Goal: Information Seeking & Learning: Learn about a topic

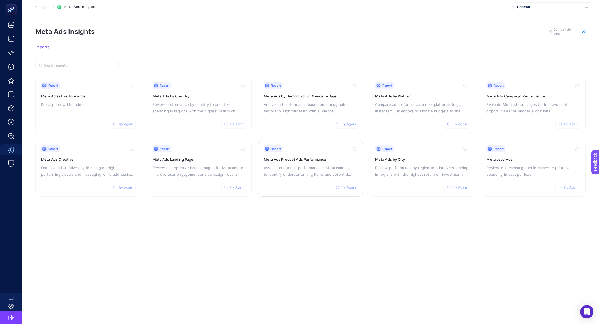
click at [307, 189] on div "Report Try Again Meta Ads Product Ads Performance Assess product ad performance…" at bounding box center [311, 168] width 94 height 46
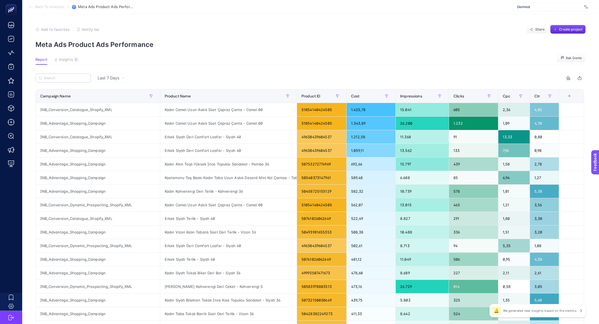
click at [52, 82] on label at bounding box center [64, 78] width 56 height 9
click at [52, 80] on input "Search" at bounding box center [66, 78] width 44 height 4
paste input "Kadın Bej Bilekten Bantlı Dolgu Topuklu Deri Espadril"
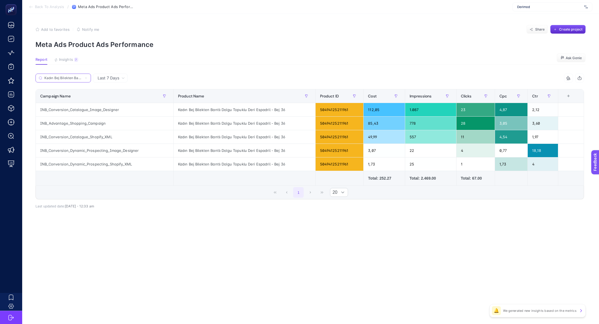
scroll to position [0, 46]
type input "Kadın Bej Bilekten Bantlı Dolgu Topuklu Deri Espadril"
click at [84, 77] on label "Kadın Bej Bilekten Bantlı Dolgu Topuklu Deri Espadril" at bounding box center [64, 78] width 56 height 9
click at [82, 77] on input "Kadın Bej Bilekten Bantlı Dolgu Topuklu Deri Espadril" at bounding box center [63, 78] width 38 height 4
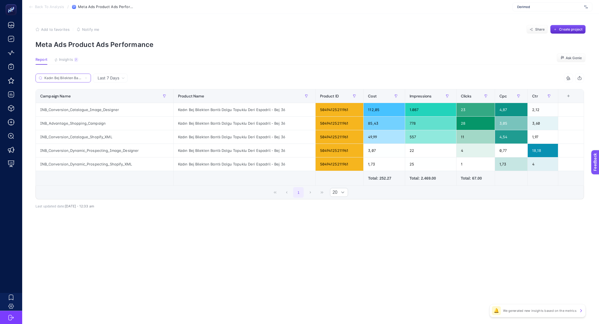
click at [87, 77] on icon at bounding box center [85, 77] width 3 height 3
click at [82, 77] on input "Kadın Bej Bilekten Bantlı Dolgu Topuklu Deri Espadril" at bounding box center [63, 78] width 38 height 4
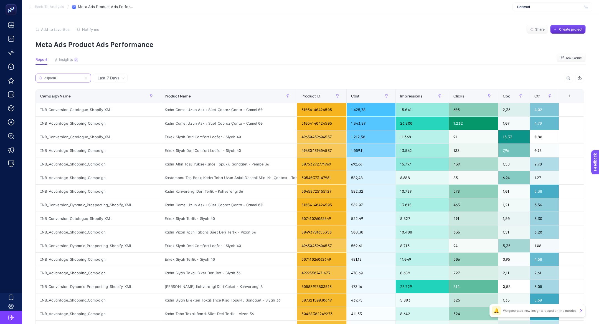
type input "espadril"
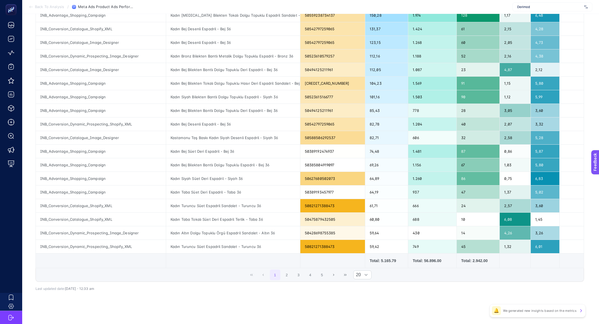
scroll to position [122, 0]
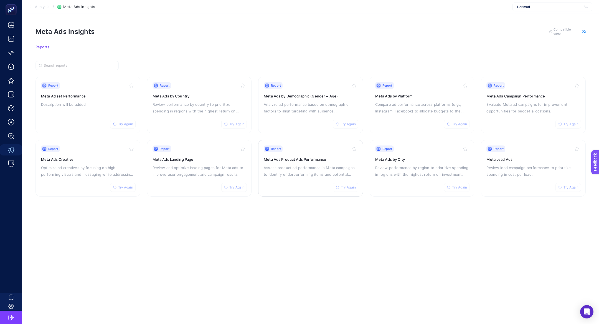
click at [283, 173] on p "Assess product ad performance in Meta campaigns to identify underperforming ite…" at bounding box center [311, 170] width 94 height 13
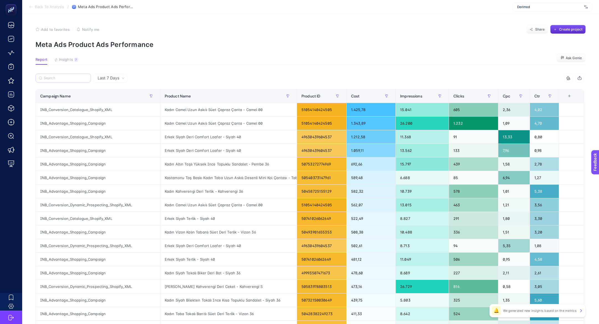
click at [83, 82] on label at bounding box center [64, 78] width 56 height 9
click at [83, 80] on input "Search" at bounding box center [66, 78] width 44 height 4
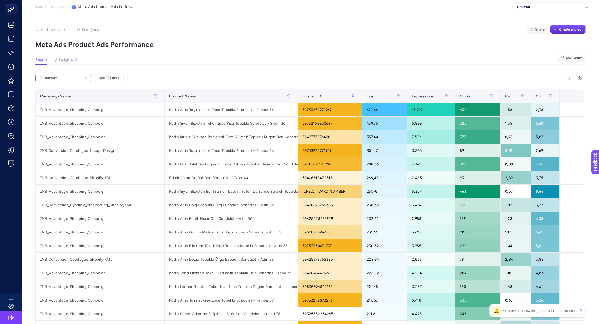
type input "sandalet"
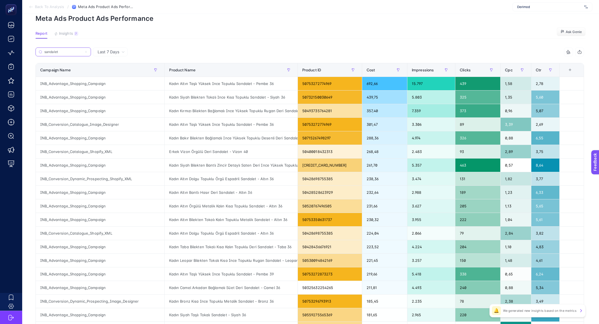
scroll to position [122, 0]
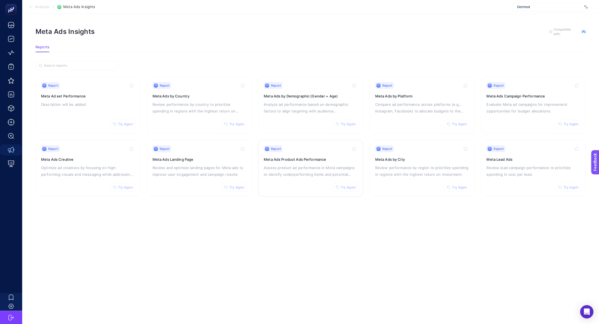
click at [306, 165] on p "Assess product ad performance in Meta campaigns to identify underperforming ite…" at bounding box center [311, 170] width 94 height 13
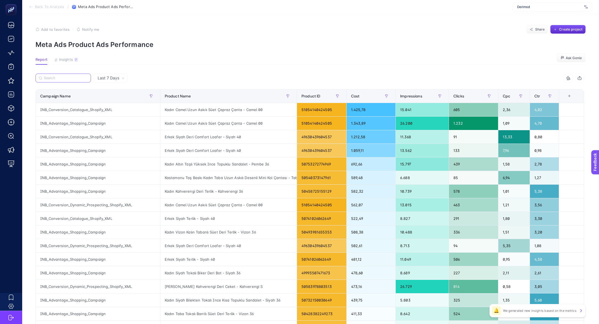
click at [73, 77] on input "Search" at bounding box center [66, 78] width 44 height 4
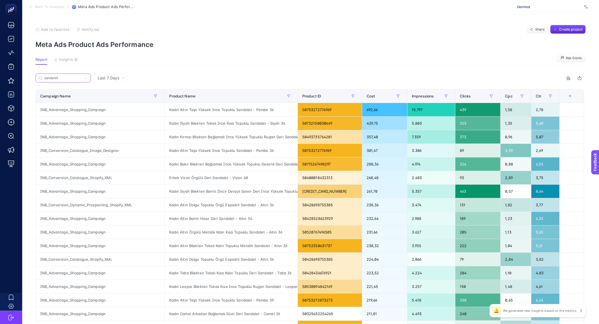
type input "sandalet"
click at [236, 111] on div "Kadın Altın Taşlı Yüksek Ince Topuklu Sandalet - Pembe 36" at bounding box center [231, 109] width 133 height 13
click at [70, 52] on article "Add to favorites false Notify me Share Create project Meta Ads Product Ads Perf…" at bounding box center [310, 231] width 577 height 434
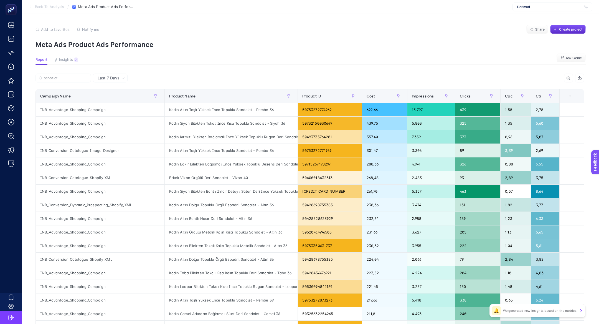
click at [70, 54] on article "Add to favorites false Notify me Share Create project Meta Ads Product Ads Perf…" at bounding box center [310, 231] width 577 height 434
click at [70, 59] on span "Insights" at bounding box center [66, 59] width 14 height 4
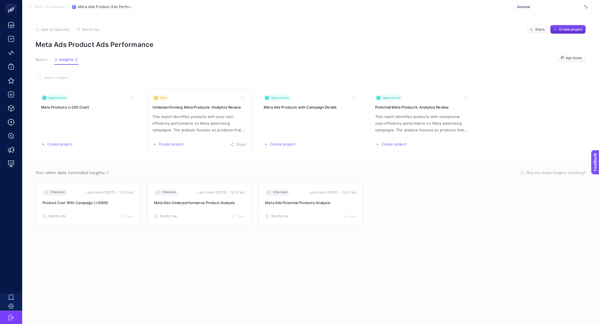
click at [155, 116] on p "This report identifies products with poor cost-efficiency performance on Meta a…" at bounding box center [200, 123] width 94 height 20
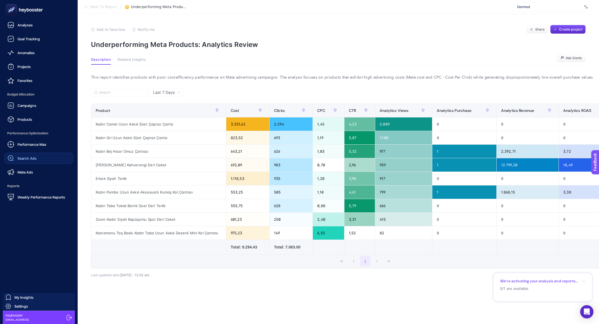
click at [26, 158] on span "Search Ads" at bounding box center [26, 158] width 19 height 4
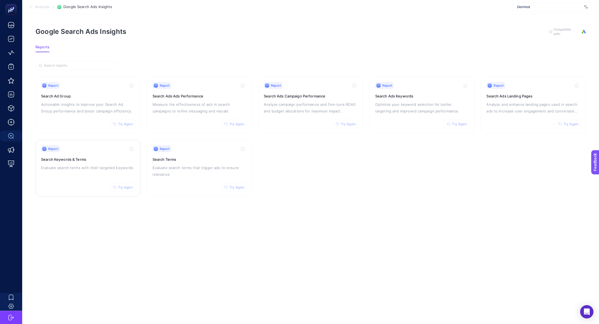
click at [69, 167] on p "Evaluate search terms with their targeted keywords" at bounding box center [88, 167] width 94 height 7
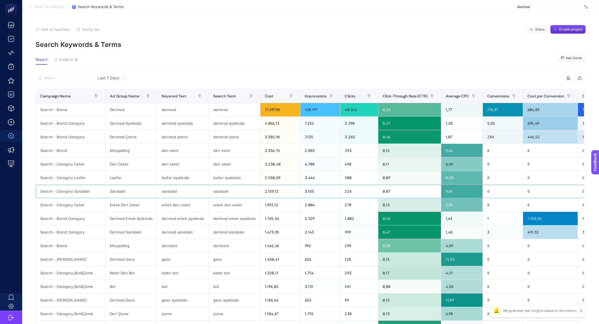
click at [190, 191] on div "sandalet" at bounding box center [182, 191] width 51 height 13
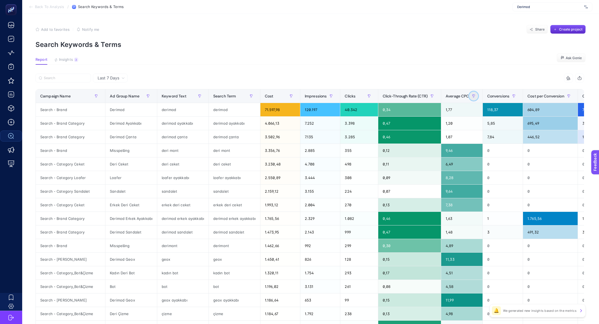
click at [474, 96] on icon "button" at bounding box center [473, 95] width 3 height 3
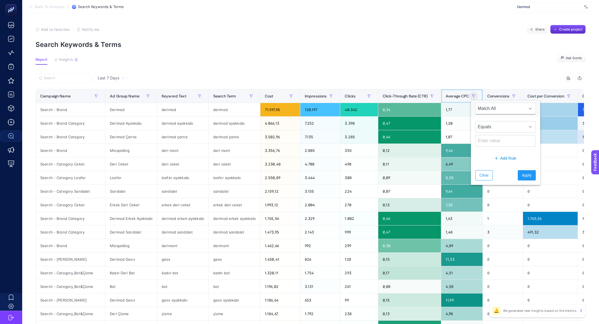
click at [456, 96] on span "Average CPC" at bounding box center [458, 96] width 24 height 4
click at [441, 96] on span at bounding box center [440, 95] width 2 height 13
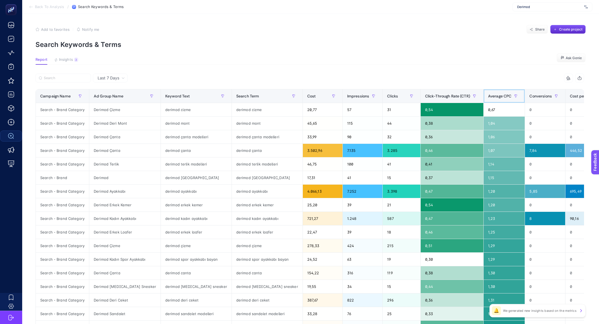
click at [488, 97] on span "Average CPC" at bounding box center [500, 96] width 24 height 4
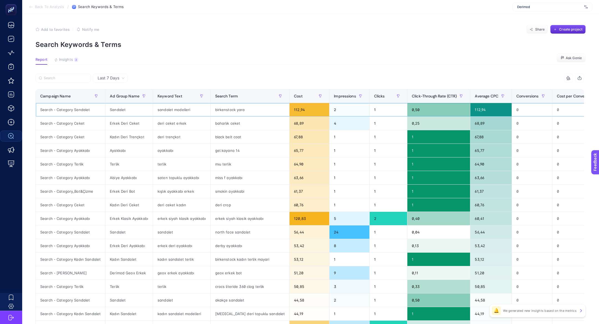
click at [216, 112] on div "birkenstock yara" at bounding box center [250, 109] width 79 height 13
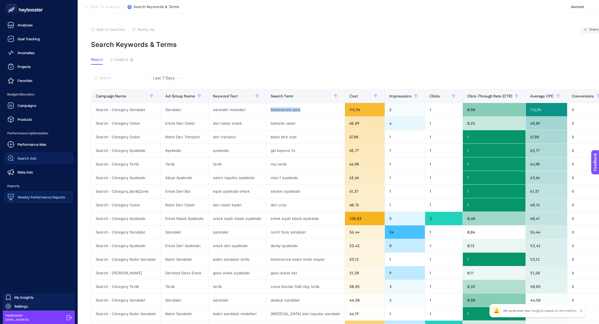
click at [28, 196] on span "Weekly Performance Reports" at bounding box center [41, 197] width 48 height 4
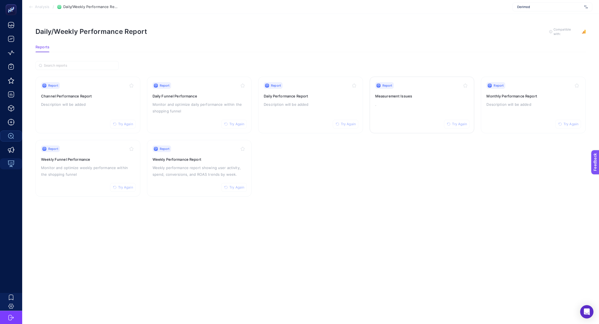
click at [429, 99] on div "Report Try Again Measurement Issues ." at bounding box center [423, 105] width 94 height 46
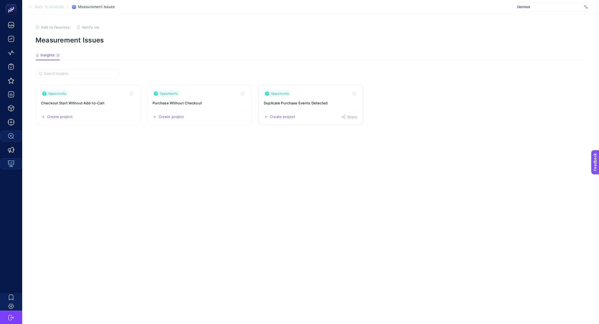
click at [305, 105] on h3 "Duplicate Purchase Events Detected" at bounding box center [311, 103] width 94 height 6
click at [176, 104] on h3 "Purchase Without Checkout" at bounding box center [200, 103] width 94 height 6
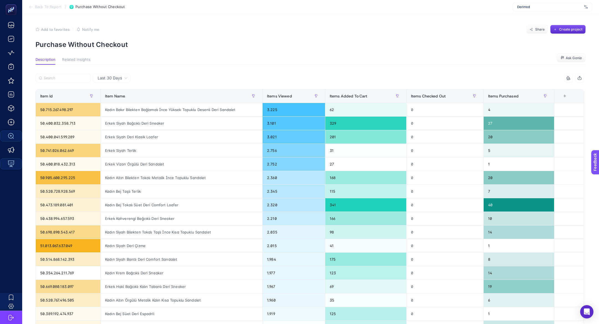
click at [37, 12] on section "Back To Report / Purchase Without Checkout Derimod" at bounding box center [310, 7] width 577 height 14
click at [37, 10] on section "Back To Report / Purchase Without Checkout Derimod" at bounding box center [310, 7] width 577 height 14
click at [33, 4] on section "Back To Report / Purchase Without Checkout Derimod" at bounding box center [310, 7] width 577 height 14
click at [33, 7] on icon at bounding box center [31, 7] width 4 height 4
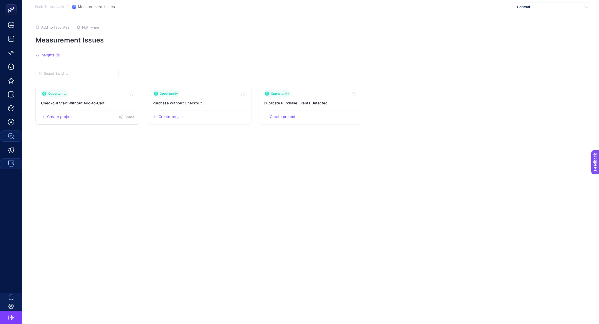
click at [83, 99] on link "Opportunity Checkout Start Without Add‑to‑Cart Create project Share" at bounding box center [88, 105] width 105 height 40
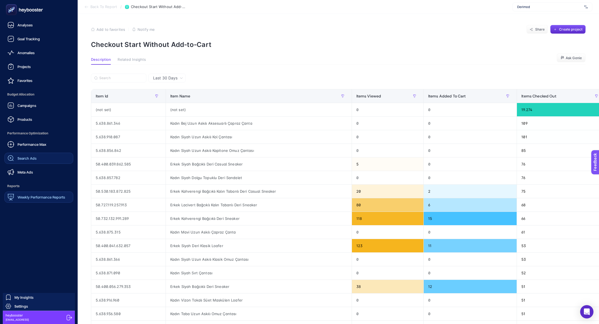
click at [14, 7] on rect at bounding box center [11, 9] width 9 height 9
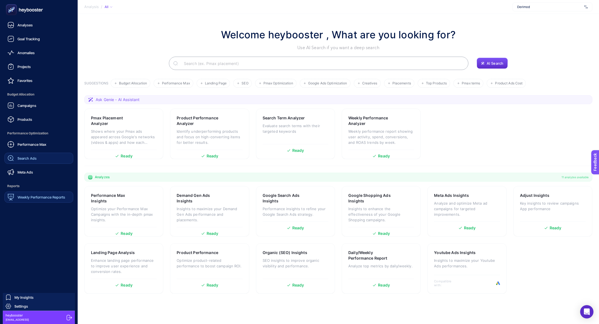
click at [14, 12] on rect at bounding box center [11, 9] width 9 height 9
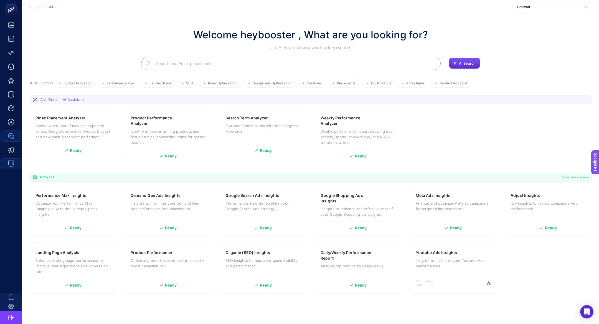
click at [211, 64] on input "Search" at bounding box center [294, 64] width 285 height 16
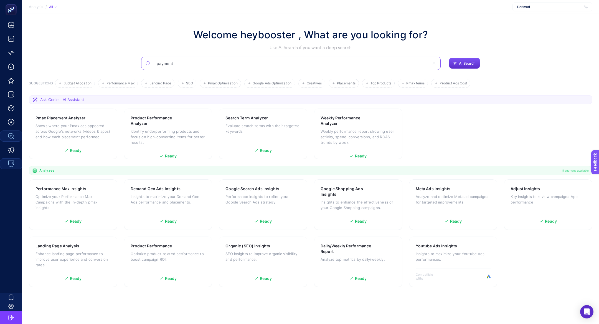
type input "payment"
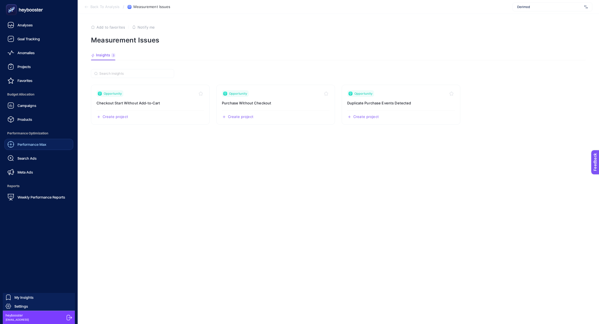
click at [22, 144] on span "Performance Max" at bounding box center [31, 144] width 29 height 4
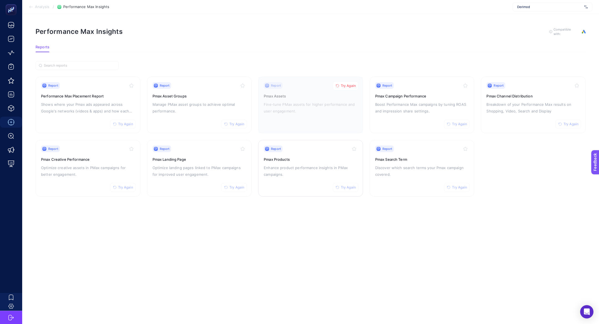
click at [304, 171] on p "Enhance product performance insights in PMax campaigns." at bounding box center [311, 170] width 94 height 13
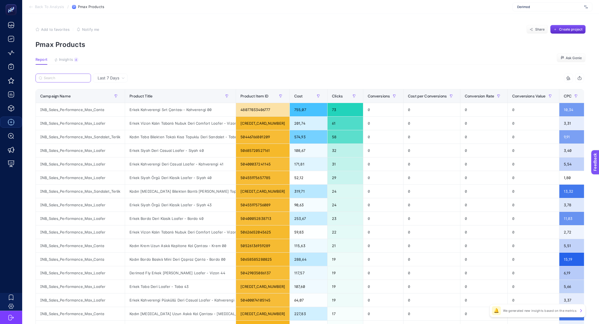
click at [72, 77] on input "Search" at bounding box center [66, 78] width 44 height 4
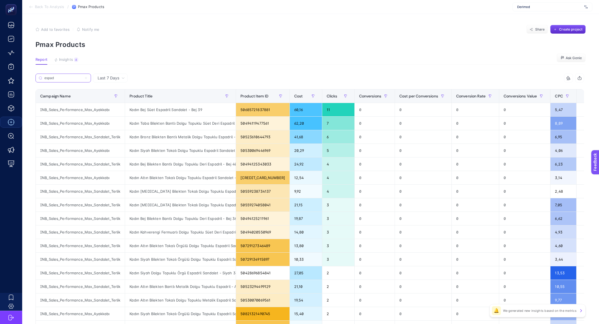
type input "espad"
click at [87, 77] on icon at bounding box center [85, 77] width 3 height 3
click at [82, 77] on input "espad" at bounding box center [63, 78] width 38 height 4
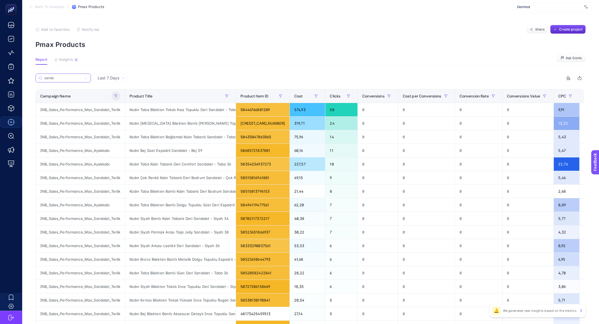
type input "sanda"
click at [117, 94] on button "button" at bounding box center [116, 96] width 9 height 9
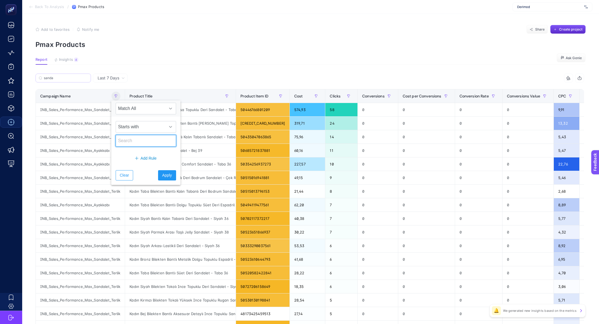
click at [150, 141] on input "text" at bounding box center [146, 141] width 61 height 12
type input "bot"
click at [137, 128] on span "Starts with" at bounding box center [140, 126] width 49 height 11
click at [135, 152] on li "Contains" at bounding box center [143, 150] width 54 height 11
click at [162, 174] on span "Apply" at bounding box center [167, 175] width 10 height 6
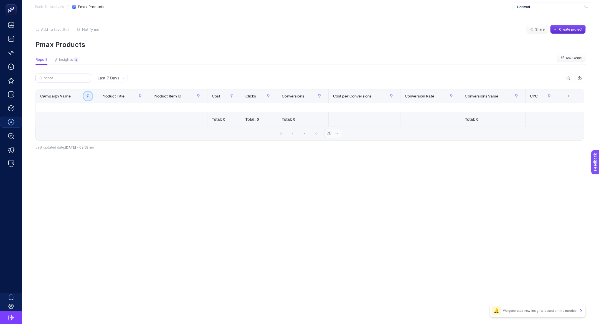
click at [87, 94] on icon "button" at bounding box center [87, 95] width 3 height 3
click at [87, 76] on input "sanda" at bounding box center [66, 78] width 44 height 4
click at [86, 77] on icon at bounding box center [85, 77] width 3 height 3
click at [82, 77] on input "sanda" at bounding box center [63, 78] width 38 height 4
click at [91, 97] on button "button" at bounding box center [88, 96] width 9 height 9
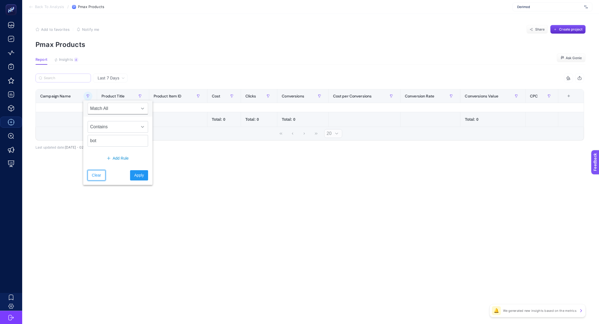
drag, startPoint x: 99, startPoint y: 179, endPoint x: 86, endPoint y: 82, distance: 97.8
click at [99, 179] on button "Clear" at bounding box center [96, 175] width 17 height 10
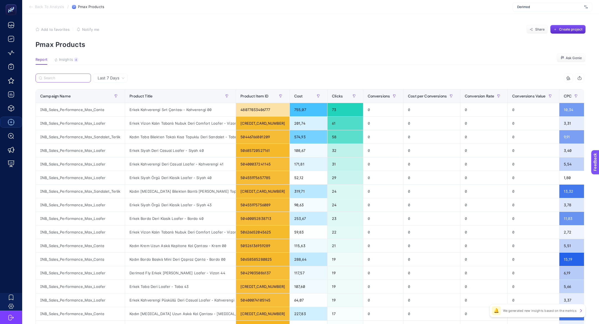
click at [71, 79] on input "Search" at bounding box center [66, 78] width 44 height 4
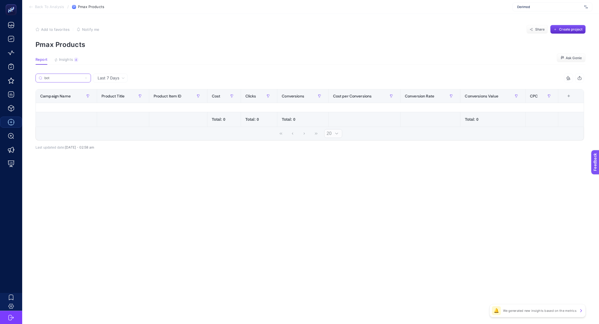
type input "bot"
click at [87, 79] on icon at bounding box center [86, 78] width 2 height 2
click at [82, 79] on input "bot" at bounding box center [63, 78] width 38 height 4
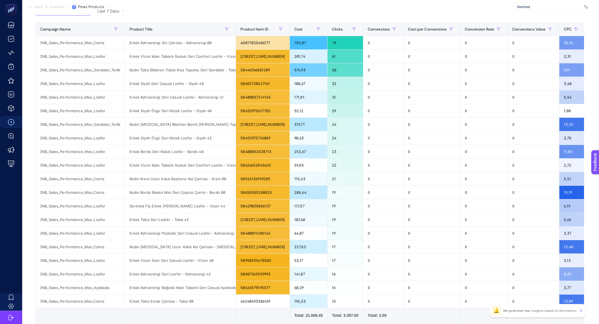
scroll to position [64, 0]
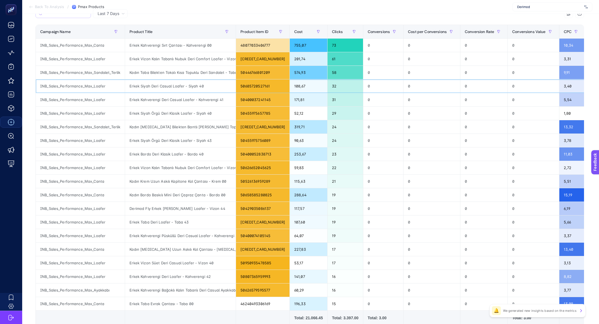
click at [91, 87] on div "INB_Sales_Performance_Max_Loafer" at bounding box center [80, 85] width 89 height 13
copy div "INB_Sales_Performance_Max_Loafer"
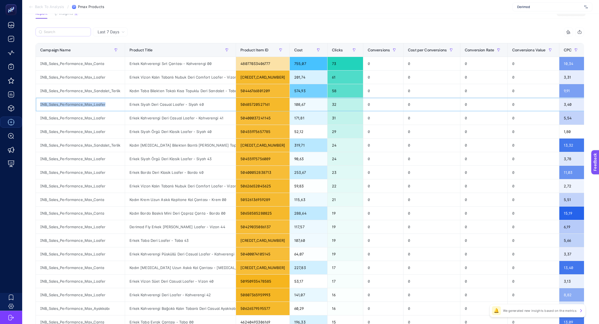
scroll to position [37, 0]
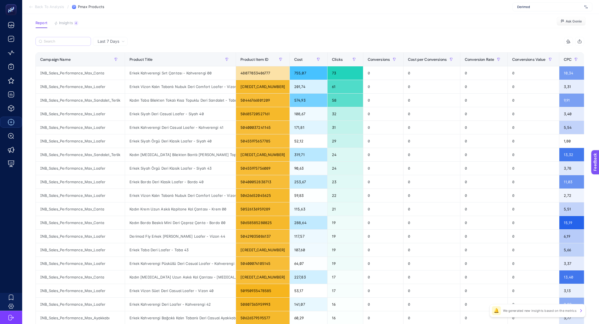
click at [72, 38] on label at bounding box center [64, 41] width 56 height 9
click at [72, 39] on input "Search" at bounding box center [66, 41] width 44 height 4
paste input "INB_Sales_Performance_Max_Loafer"
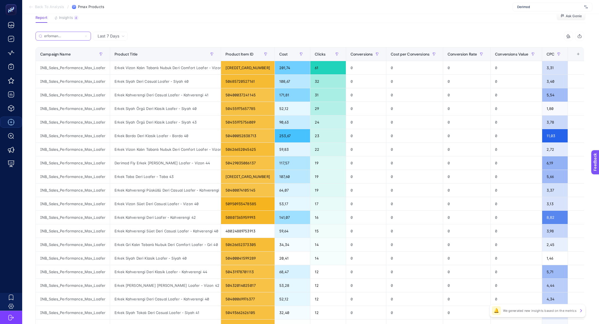
scroll to position [45, 0]
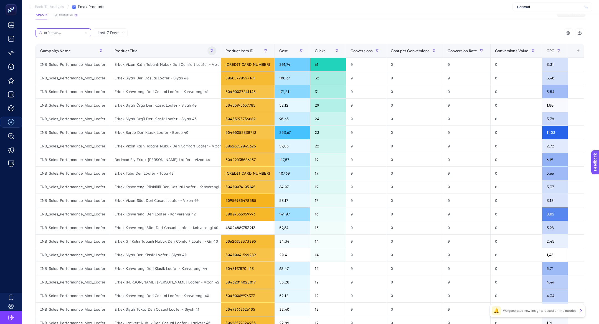
type input "INB_Sales_Performance_Max_Loafer"
click at [214, 52] on button "button" at bounding box center [212, 50] width 9 height 9
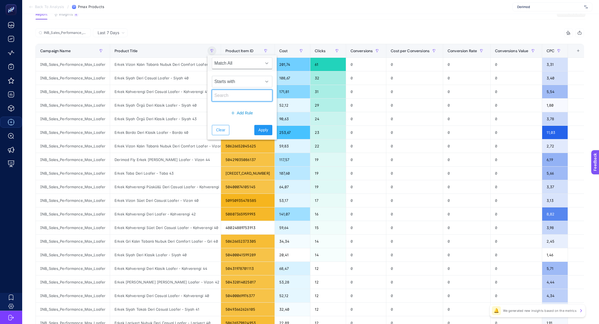
click at [250, 92] on input "text" at bounding box center [242, 96] width 61 height 12
type input "sandalet"
click at [246, 87] on div "Starts with sandalet" at bounding box center [242, 88] width 69 height 34
click at [246, 84] on span "Starts with" at bounding box center [236, 81] width 49 height 11
click at [231, 106] on li "Contains" at bounding box center [239, 105] width 54 height 11
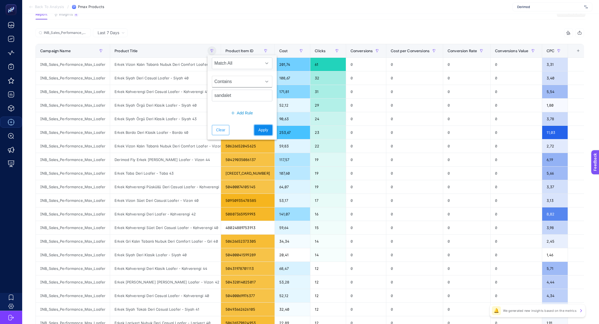
click at [259, 130] on span "Apply" at bounding box center [264, 130] width 10 height 6
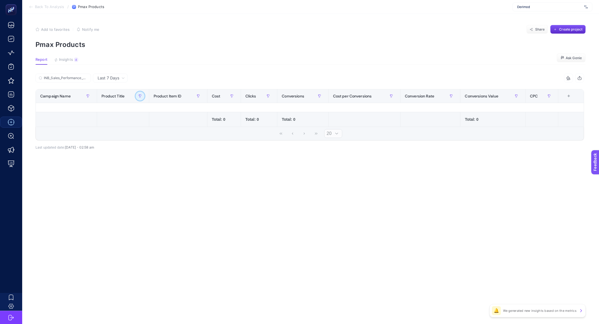
click at [141, 96] on icon "button" at bounding box center [139, 95] width 3 height 3
click at [178, 144] on input "sandalet" at bounding box center [170, 141] width 61 height 12
type input "espadril"
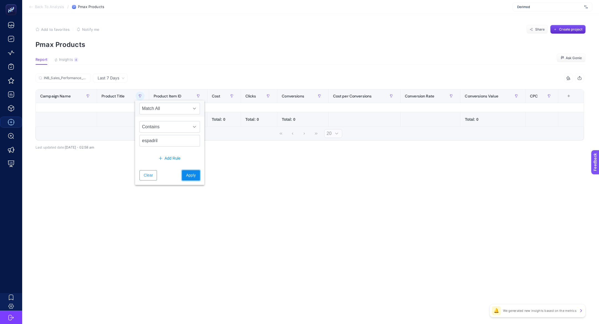
click at [186, 177] on span "Apply" at bounding box center [191, 175] width 10 height 6
click at [137, 100] on div at bounding box center [140, 96] width 9 height 9
click at [138, 96] on icon "button" at bounding box center [139, 95] width 3 height 3
click at [156, 135] on input "espadril" at bounding box center [170, 141] width 61 height 12
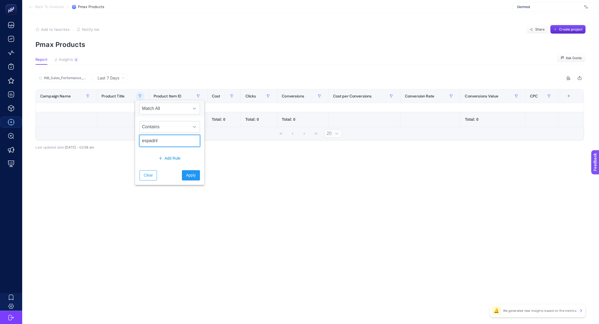
click at [156, 135] on input "espadril" at bounding box center [170, 141] width 61 height 12
type input "terlik"
click at [190, 174] on button "Apply" at bounding box center [191, 175] width 18 height 10
click at [88, 76] on label "INB_Sales_Performance_Max_Loafer" at bounding box center [64, 78] width 56 height 9
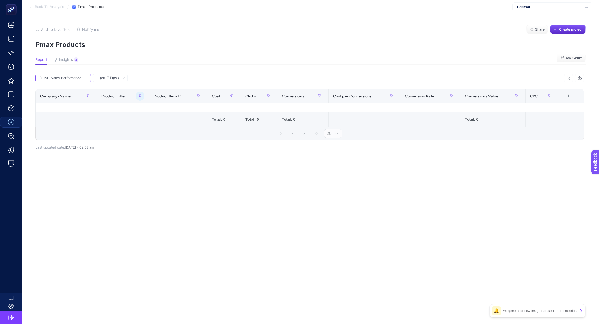
click at [88, 76] on input "INB_Sales_Performance_Max_Loafer" at bounding box center [66, 78] width 44 height 4
click at [87, 77] on icon at bounding box center [85, 77] width 3 height 3
click at [82, 77] on input "INB_Sales_Performance_Max_Loafer" at bounding box center [63, 78] width 38 height 4
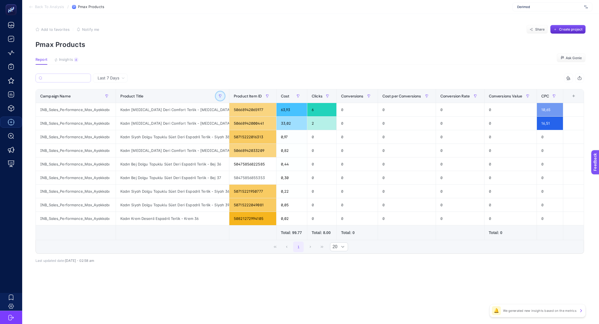
click at [216, 96] on button "button" at bounding box center [220, 96] width 9 height 9
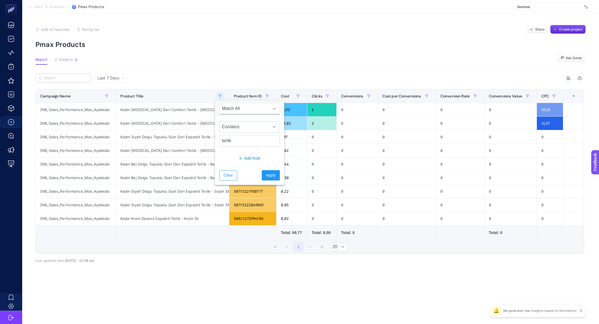
click at [224, 182] on div "Clear Apply" at bounding box center [249, 175] width 69 height 19
click at [224, 179] on button "Clear" at bounding box center [228, 175] width 17 height 10
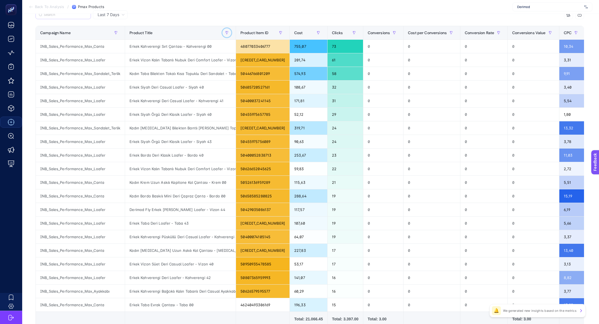
scroll to position [64, 0]
click at [101, 154] on div "INB_Sales_Performance_Max_Loafer" at bounding box center [80, 154] width 89 height 13
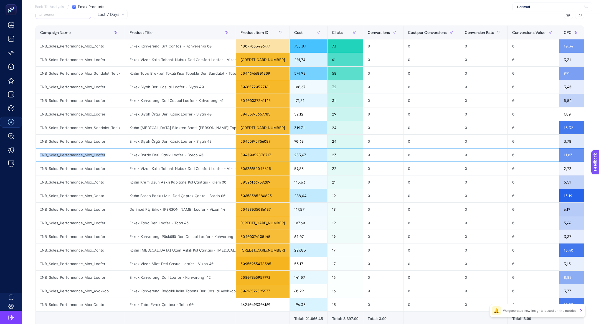
copy tr "INB_Sales_Performance_Max_Loafer"
click at [77, 17] on label at bounding box center [64, 14] width 56 height 9
click at [77, 17] on input "Search" at bounding box center [66, 14] width 44 height 4
paste input "INB_Sales_Performance_Max_Loafer"
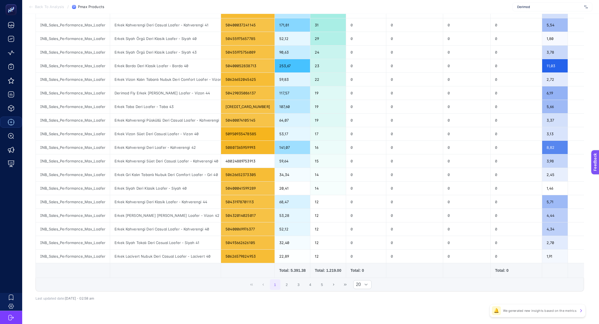
scroll to position [122, 0]
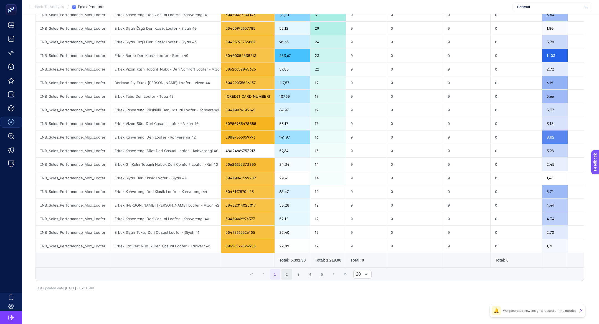
type input "INB_Sales_Performance_Max_Loafer"
click at [285, 269] on button "2" at bounding box center [287, 274] width 11 height 11
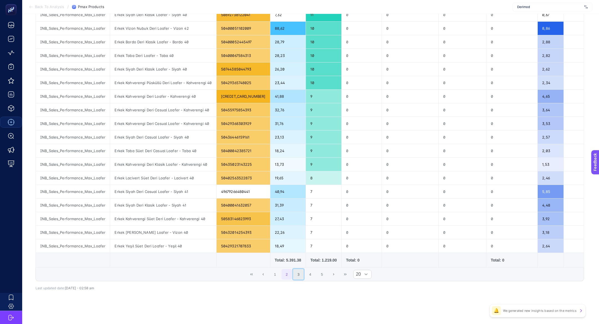
click at [293, 269] on button "3" at bounding box center [298, 274] width 11 height 11
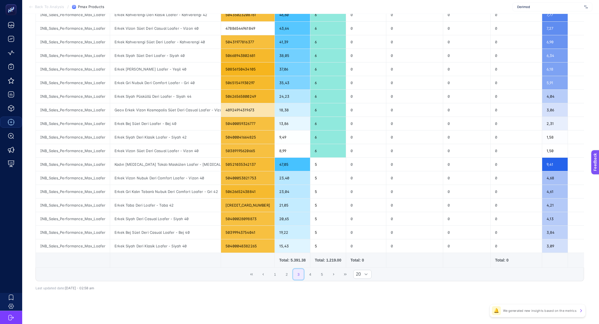
click at [303, 271] on button "3" at bounding box center [298, 274] width 11 height 11
click at [311, 269] on button "4" at bounding box center [310, 274] width 11 height 11
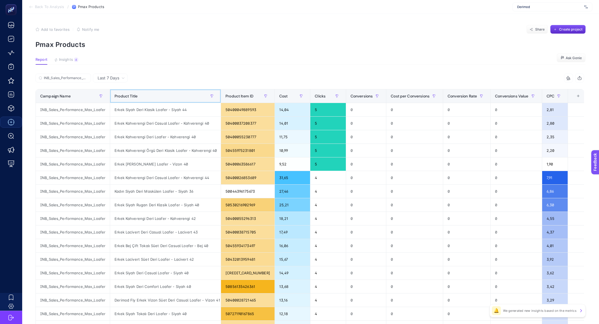
click at [206, 99] on div "Product Title" at bounding box center [166, 96] width 102 height 9
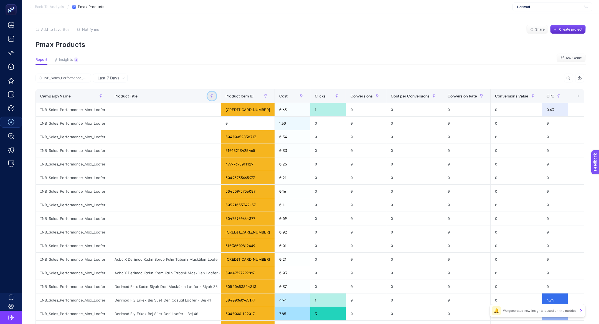
click at [211, 98] on button "button" at bounding box center [212, 96] width 9 height 9
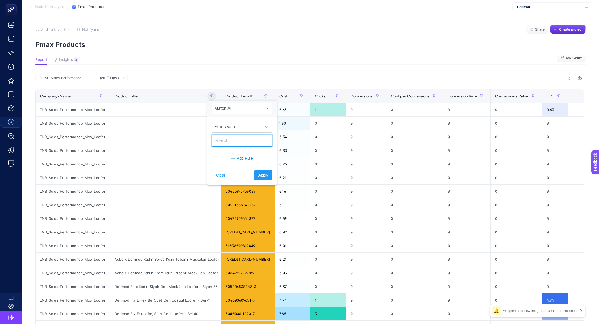
click at [230, 135] on input "text" at bounding box center [242, 141] width 61 height 12
type input "çanta"
click at [250, 128] on span "Starts with" at bounding box center [236, 126] width 49 height 11
drag, startPoint x: 242, startPoint y: 144, endPoint x: 243, endPoint y: 148, distance: 4.3
click at [243, 149] on ul "Starts with Contains Not contains Ends with Equals Not equals" at bounding box center [239, 167] width 54 height 71
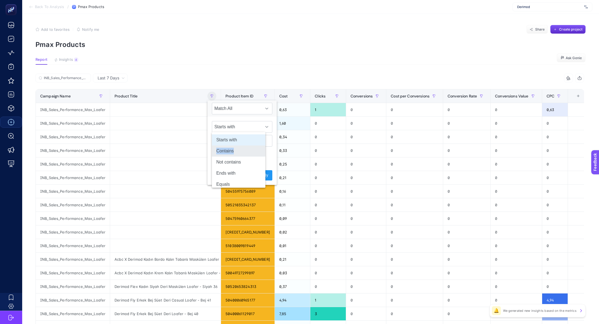
click at [243, 148] on li "Contains" at bounding box center [239, 150] width 54 height 11
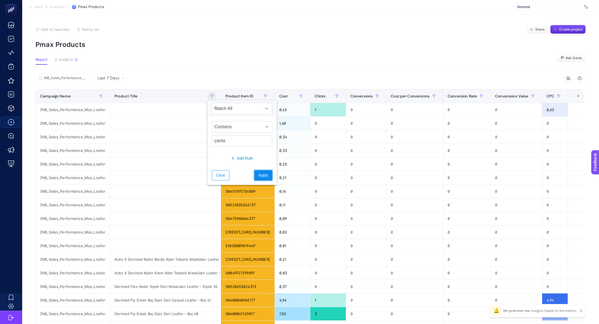
click at [259, 173] on span "Apply" at bounding box center [264, 175] width 10 height 6
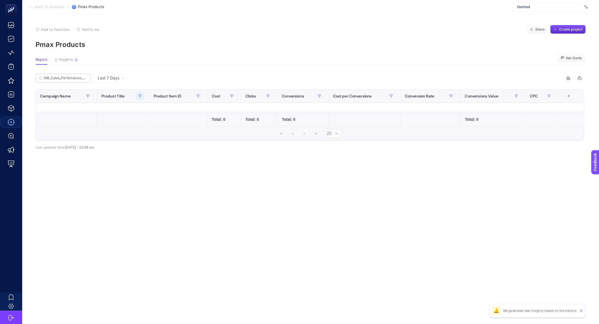
click at [83, 76] on label "INB_Sales_Performance_Max_Loafer" at bounding box center [64, 78] width 56 height 9
click at [86, 77] on icon at bounding box center [86, 78] width 2 height 2
click at [82, 77] on input "INB_Sales_Performance_Max_Loafer" at bounding box center [63, 78] width 38 height 4
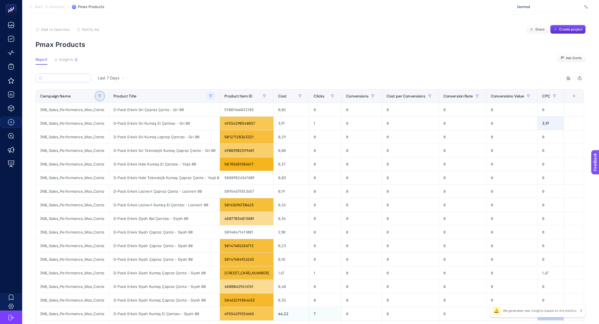
click at [100, 98] on button "button" at bounding box center [99, 96] width 9 height 9
click at [114, 122] on span "Starts with" at bounding box center [124, 126] width 49 height 11
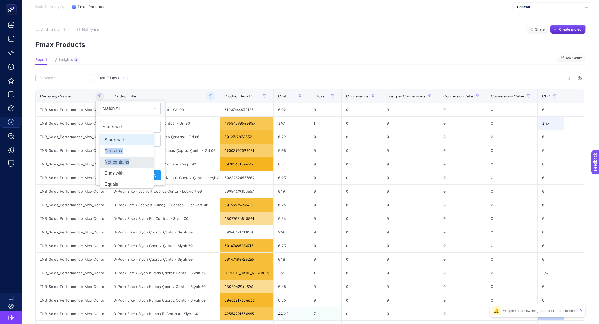
drag, startPoint x: 125, startPoint y: 147, endPoint x: 131, endPoint y: 162, distance: 15.5
click at [131, 162] on ul "Starts with Contains Not contains Ends with Equals Not equals" at bounding box center [127, 167] width 54 height 71
click at [131, 162] on li "Not contains" at bounding box center [127, 162] width 54 height 11
click at [133, 141] on input "text" at bounding box center [130, 141] width 61 height 12
type input "canta"
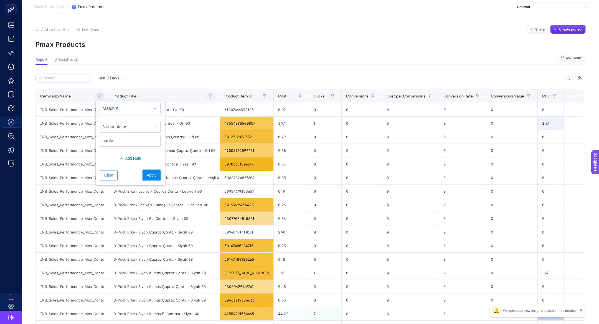
click at [153, 176] on button "Apply" at bounding box center [152, 175] width 18 height 10
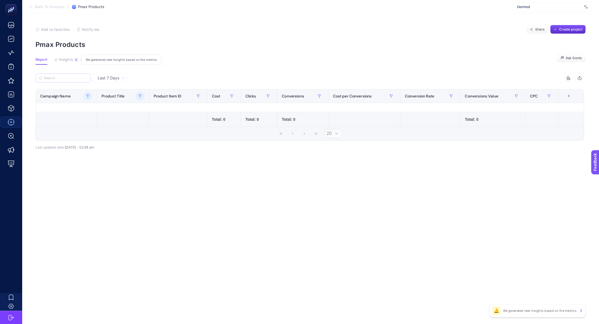
click at [72, 59] on span "Insights" at bounding box center [66, 59] width 14 height 4
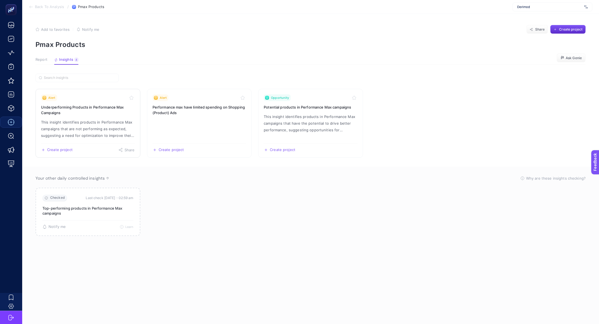
click at [91, 117] on link "Alert Underperforming Products in Performance Max Campaigns This insight identi…" at bounding box center [88, 123] width 105 height 69
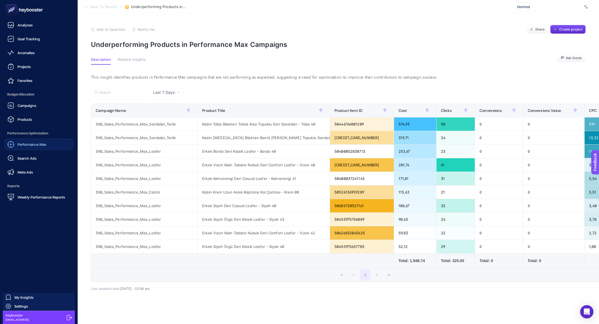
click at [37, 147] on div "Performance Max" at bounding box center [26, 144] width 39 height 7
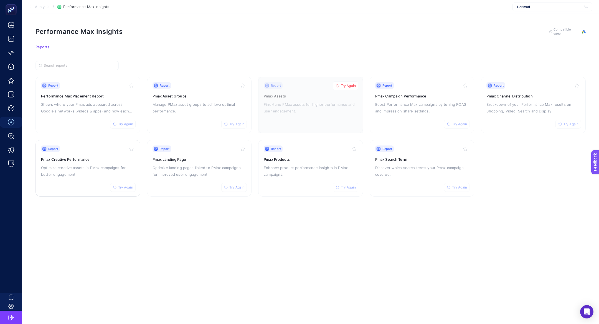
click at [73, 170] on p "Optimize creative assets in PMax campaigns for better engagement." at bounding box center [88, 170] width 94 height 13
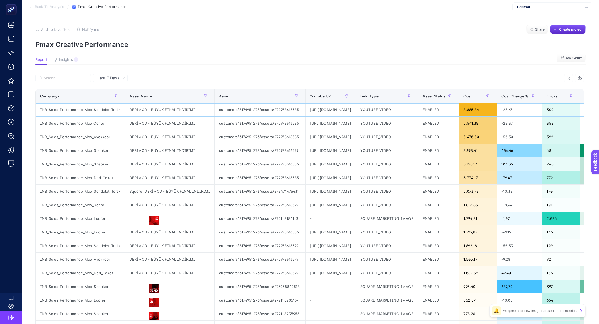
click at [356, 110] on div "https://www.youtube.com/watch?v=mfwLkSpAQCc" at bounding box center [331, 109] width 50 height 13
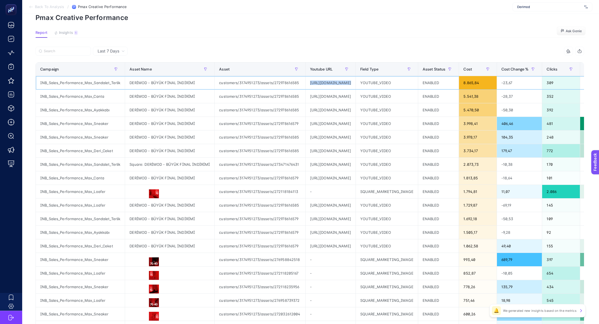
scroll to position [25, 0]
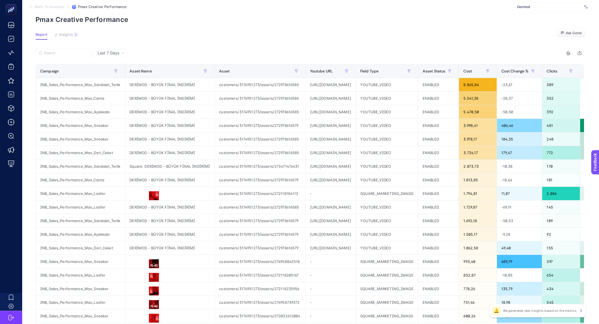
click at [70, 63] on div "11 items selected Campaign Asset Name Asset Youtube URL Field Type Asset Status…" at bounding box center [310, 214] width 549 height 330
click at [70, 59] on div at bounding box center [173, 55] width 274 height 12
click at [70, 55] on label at bounding box center [64, 53] width 56 height 9
click at [70, 55] on input "Search" at bounding box center [66, 53] width 44 height 4
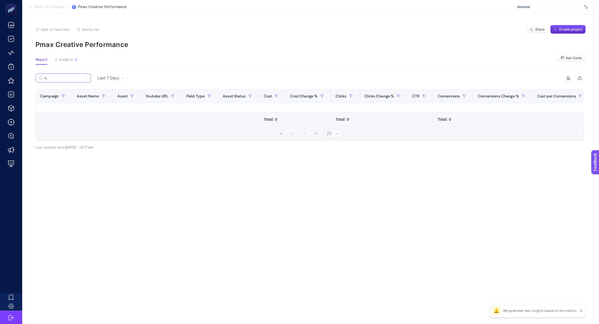
scroll to position [0, 0]
type input "b"
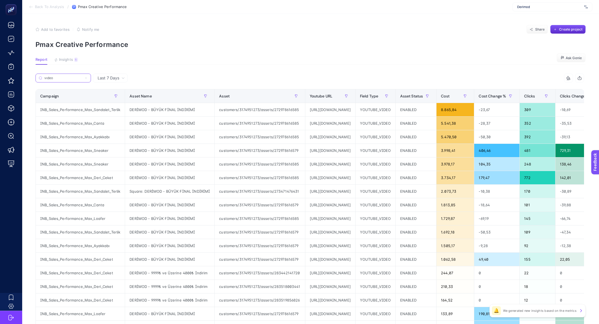
type input "vıdeo"
click at [341, 108] on div "https://www.youtube.com/watch?v=mfwLkSpAQCc" at bounding box center [331, 109] width 50 height 13
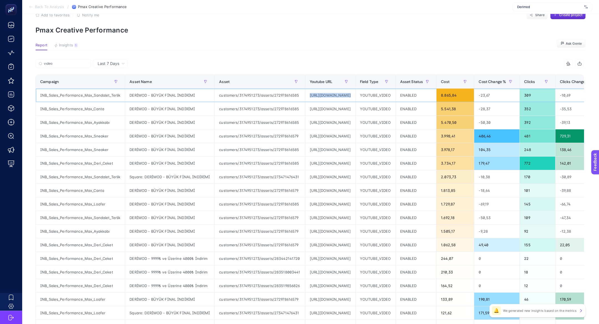
scroll to position [15, 0]
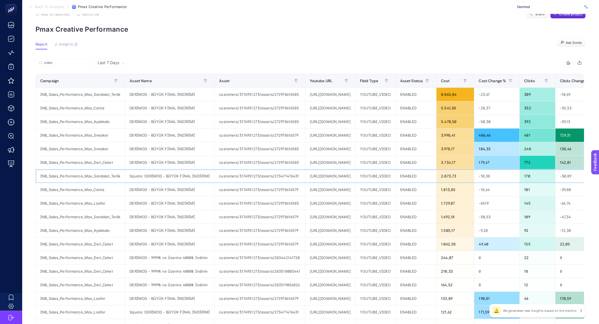
click at [184, 172] on div "Square: DERİMOD - BÜYÜK FİNAL İNDİRİMİ" at bounding box center [169, 175] width 89 height 13
click at [356, 172] on div "https://www.youtube.com/watch?v=bF_TnJMaXTA" at bounding box center [331, 175] width 50 height 13
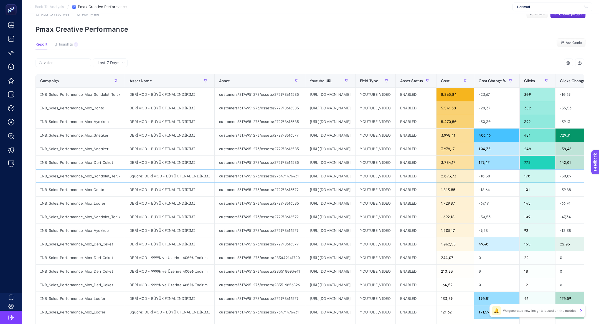
click at [356, 172] on div "https://www.youtube.com/watch?v=bF_TnJMaXTA" at bounding box center [331, 175] width 50 height 13
click at [356, 173] on div "https://www.youtube.com/watch?v=bF_TnJMaXTA" at bounding box center [331, 175] width 50 height 13
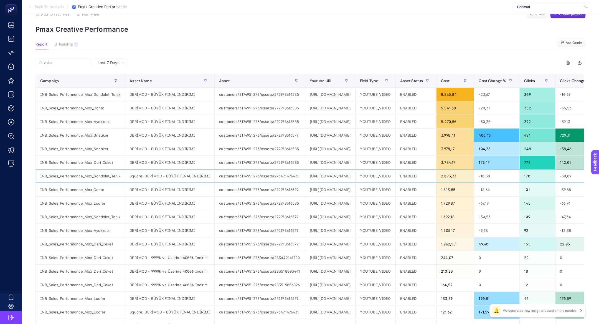
click at [356, 173] on div "https://www.youtube.com/watch?v=bF_TnJMaXTA" at bounding box center [331, 175] width 50 height 13
click at [136, 173] on div "Square: DERİMOD - BÜYÜK FİNAL İNDİRİMİ" at bounding box center [169, 175] width 89 height 13
copy div "Square"
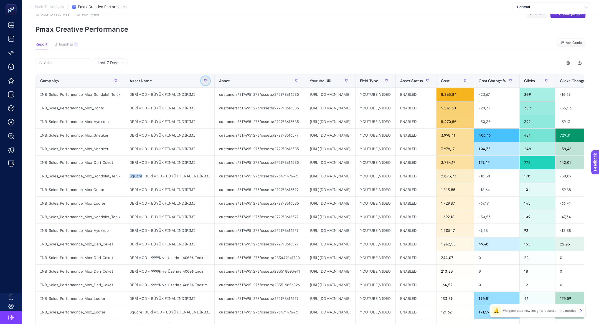
click at [204, 81] on icon "button" at bounding box center [205, 80] width 3 height 3
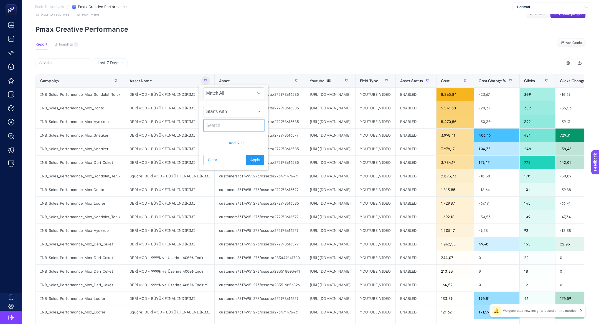
click at [214, 125] on input "text" at bounding box center [234, 126] width 61 height 12
paste input "Square"
type input "Square"
click at [255, 160] on button "Apply" at bounding box center [255, 160] width 18 height 10
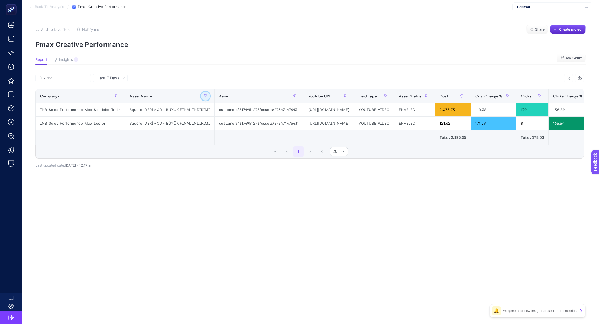
scroll to position [0, 0]
click at [335, 122] on div "https://www.youtube.com/watch?v=bF_TnJMaXTA" at bounding box center [329, 123] width 50 height 13
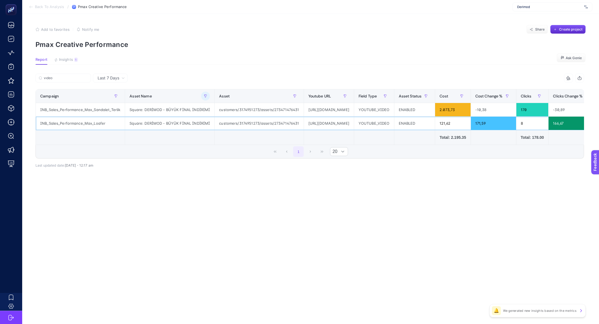
click at [64, 125] on div "INB_Sales_Performance_Max_Loafer" at bounding box center [80, 123] width 89 height 13
copy tr "INB_Sales_Performance_Max_Loafer"
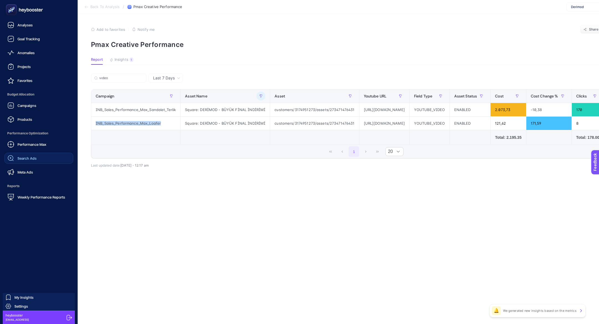
click at [41, 157] on link "Search Ads" at bounding box center [38, 158] width 69 height 11
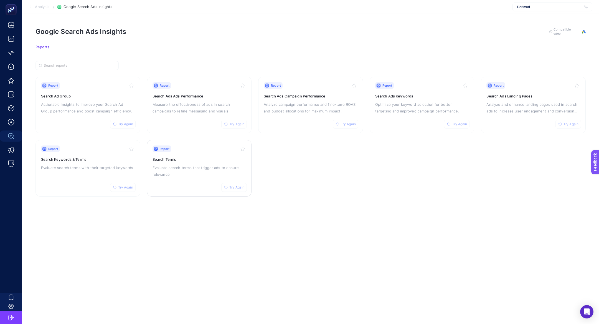
click at [221, 180] on div "Report Try Again Search Terms Evaluate search terms that trigger ads to ensure …" at bounding box center [200, 168] width 94 height 46
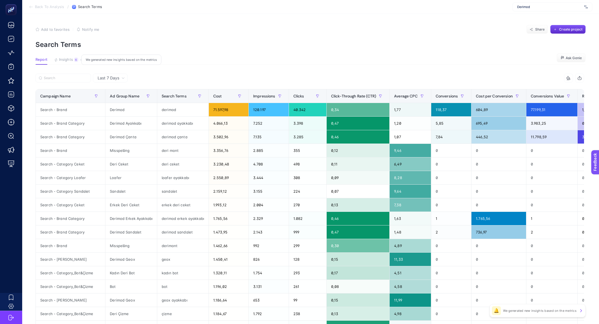
click at [68, 60] on span "Insights" at bounding box center [66, 59] width 14 height 4
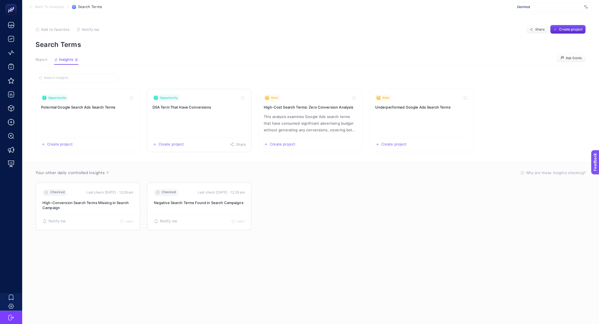
click at [176, 112] on link "Opportunity DSA Term That Have Conversions Create project Share" at bounding box center [199, 120] width 105 height 63
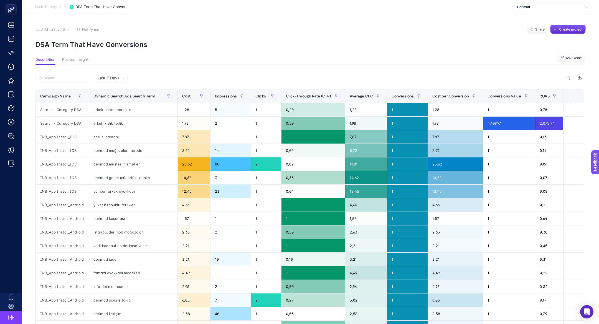
click at [62, 82] on div at bounding box center [173, 80] width 274 height 12
click at [61, 80] on label at bounding box center [64, 78] width 56 height 9
click at [61, 80] on input "Search" at bounding box center [66, 78] width 44 height 4
paste input "Search - Category DSA"
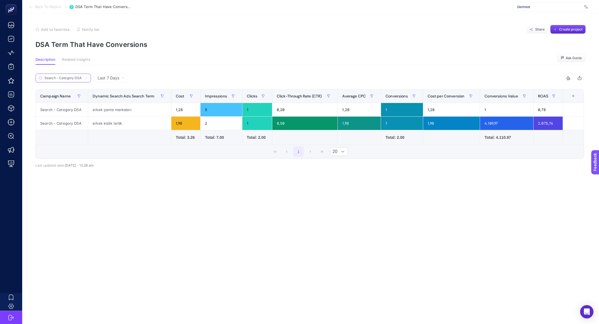
type input "Search - Category DSA"
click at [88, 77] on label "Search - Category DSA" at bounding box center [64, 78] width 56 height 9
click at [82, 77] on input "Search - Category DSA" at bounding box center [63, 78] width 38 height 4
click at [85, 78] on icon at bounding box center [85, 77] width 3 height 3
click at [82, 78] on input "Search - Category DSA" at bounding box center [63, 78] width 38 height 4
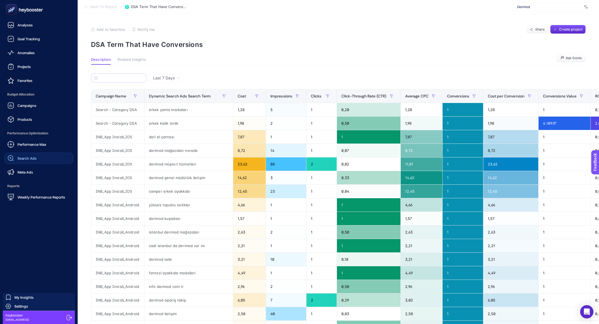
click at [30, 161] on div "Search Ads" at bounding box center [21, 158] width 29 height 7
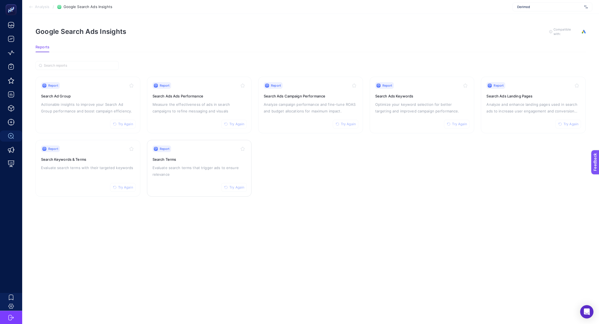
click at [191, 172] on p "Evaluate search terms that trigger ads to ensure relevance" at bounding box center [200, 170] width 94 height 13
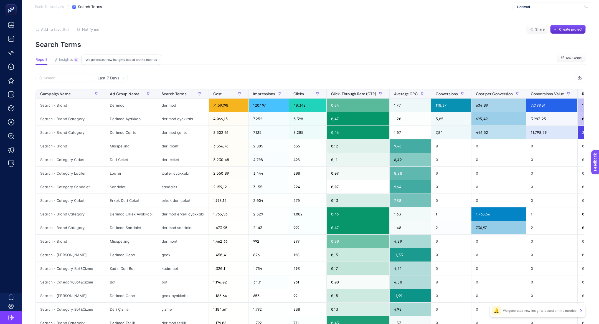
click at [71, 58] on span "Insights" at bounding box center [66, 59] width 14 height 4
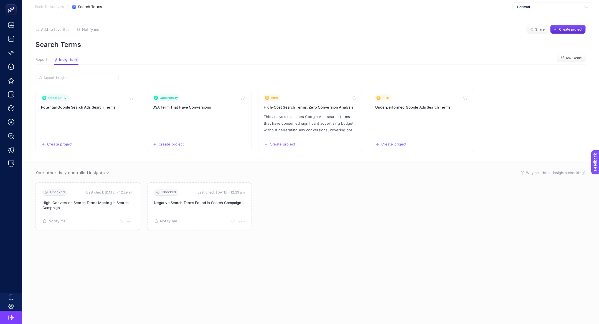
click at [37, 9] on section "Back To Analysis / Search Terms Derimod" at bounding box center [310, 7] width 577 height 14
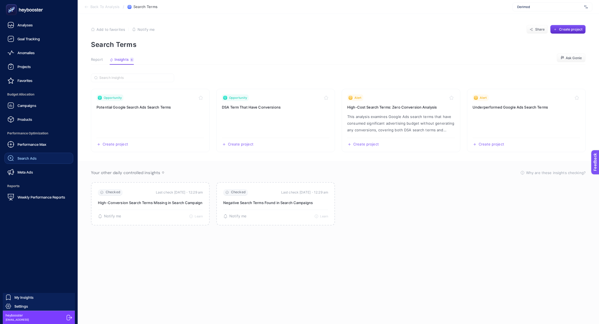
click at [36, 155] on link "Search Ads" at bounding box center [38, 158] width 69 height 11
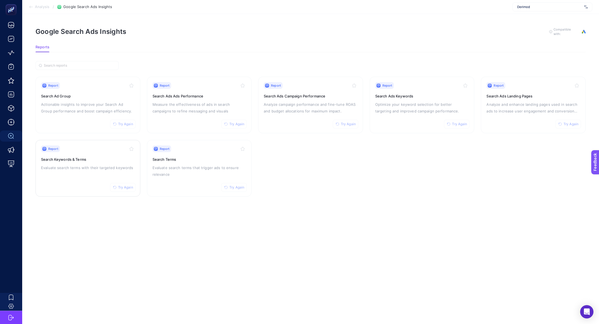
click at [74, 158] on h3 "Search Keywords & Terms" at bounding box center [88, 160] width 94 height 6
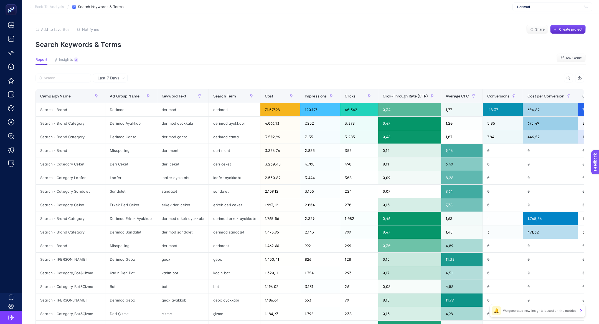
click at [68, 62] on button "Insights 3 We generated new insights based on the metrics" at bounding box center [66, 60] width 24 height 7
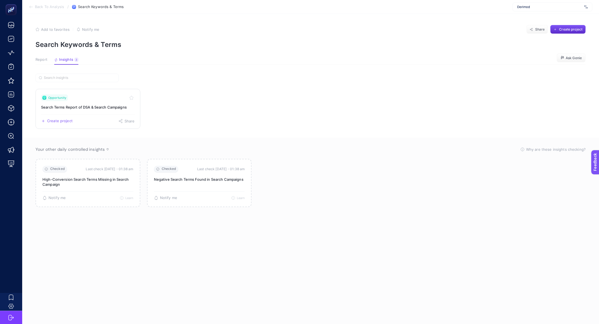
click at [83, 100] on div "Opportunity" at bounding box center [88, 97] width 94 height 7
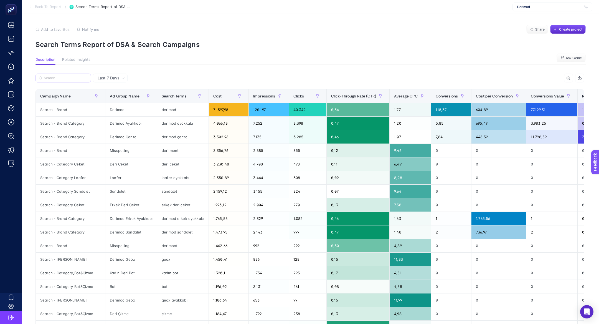
click at [57, 81] on label at bounding box center [64, 78] width 56 height 9
click at [57, 80] on input "Search" at bounding box center [66, 78] width 44 height 4
paste input "Search - Category DSA"
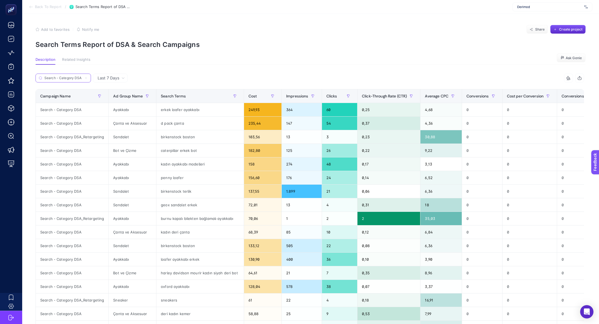
type input "Search - Category DSA"
click at [430, 94] on span "Average CPC" at bounding box center [437, 96] width 24 height 4
click at [467, 94] on span "Conversions" at bounding box center [478, 96] width 22 height 4
click at [430, 95] on span "Average CPC" at bounding box center [437, 96] width 24 height 4
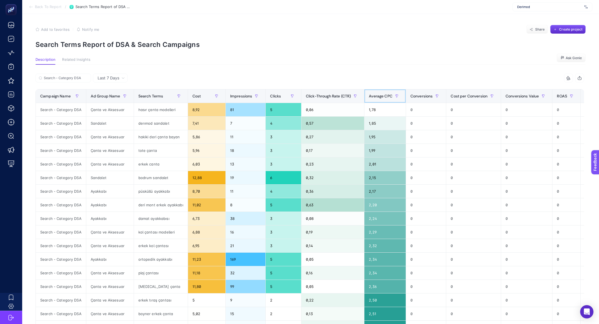
click at [372, 94] on span "Average CPC" at bounding box center [381, 96] width 24 height 4
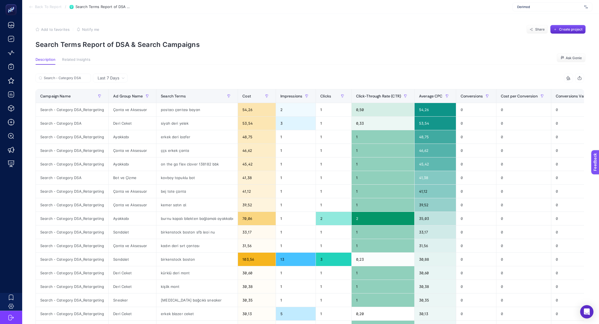
click at [94, 77] on div "Last 7 Days" at bounding box center [110, 78] width 35 height 9
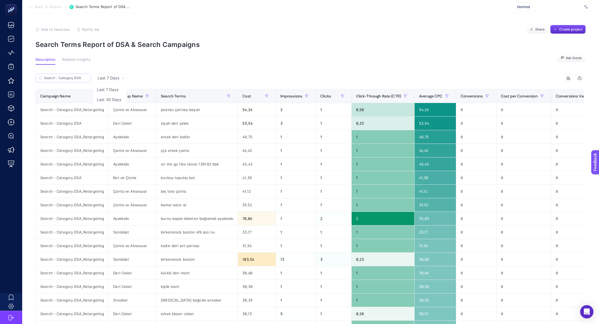
click at [90, 77] on label "Search - Category DSA" at bounding box center [64, 78] width 56 height 9
click at [88, 77] on input "Search - Category DSA" at bounding box center [66, 78] width 44 height 4
click at [87, 77] on icon at bounding box center [85, 77] width 3 height 3
click at [82, 77] on input "Search - Category DSA" at bounding box center [63, 78] width 38 height 4
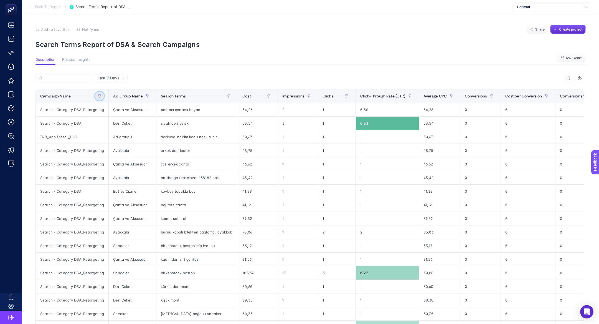
click at [97, 97] on button "button" at bounding box center [99, 96] width 9 height 9
click at [115, 127] on span "Starts with" at bounding box center [123, 126] width 49 height 11
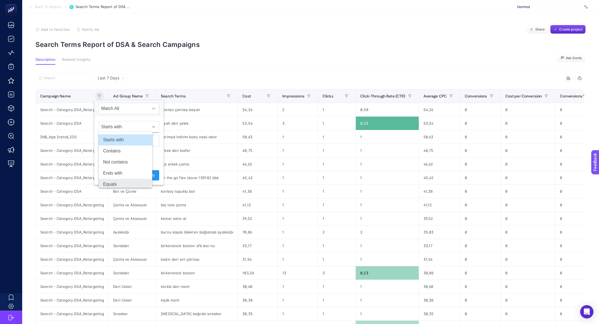
click at [129, 183] on li "Equals" at bounding box center [126, 184] width 54 height 11
click at [132, 141] on input "text" at bounding box center [129, 141] width 61 height 12
paste input "Search - Category DSA"
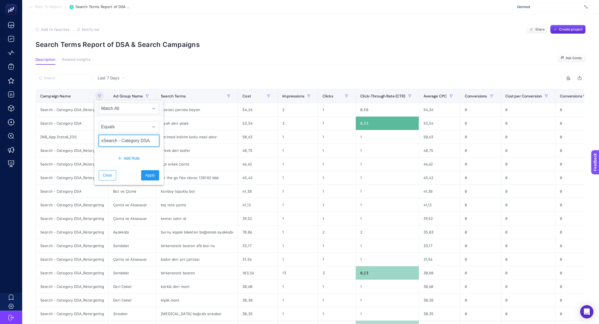
click at [135, 145] on input "xSearch - Category DSA" at bounding box center [129, 141] width 61 height 12
paste input "text"
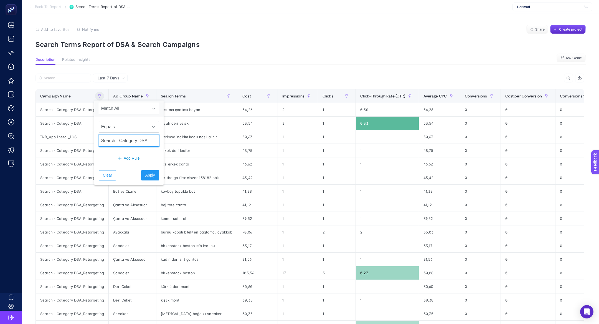
scroll to position [0, 0]
type input "Search - Category DSA"
click at [148, 177] on button "Apply" at bounding box center [150, 175] width 18 height 10
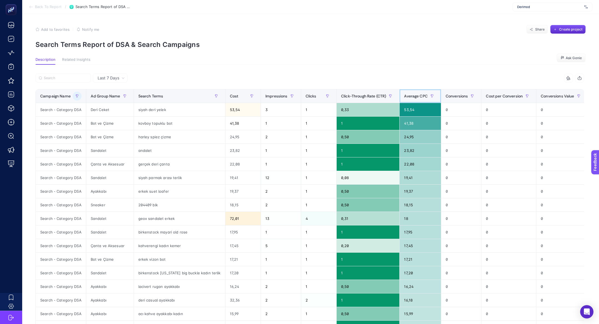
click at [413, 94] on span "Average CPC" at bounding box center [416, 96] width 24 height 4
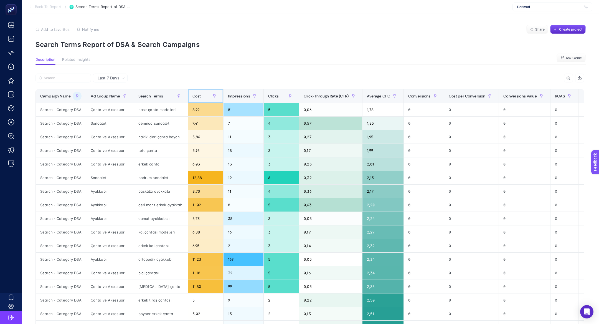
click at [195, 95] on span "Cost" at bounding box center [197, 96] width 9 height 4
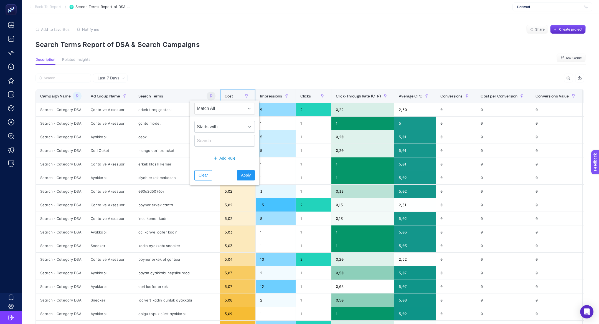
click at [225, 96] on span "Cost" at bounding box center [229, 96] width 9 height 4
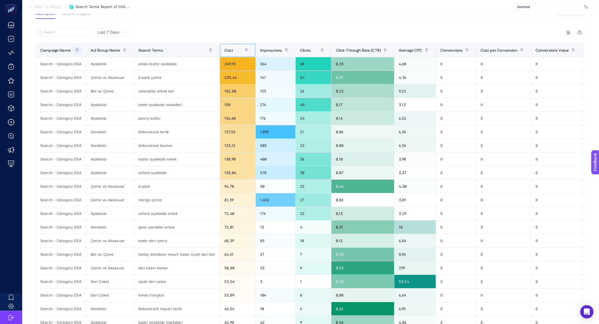
scroll to position [45, 0]
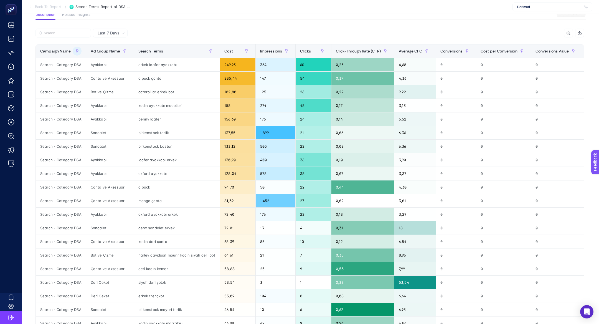
click at [116, 31] on span "Last 7 Days" at bounding box center [109, 33] width 22 height 6
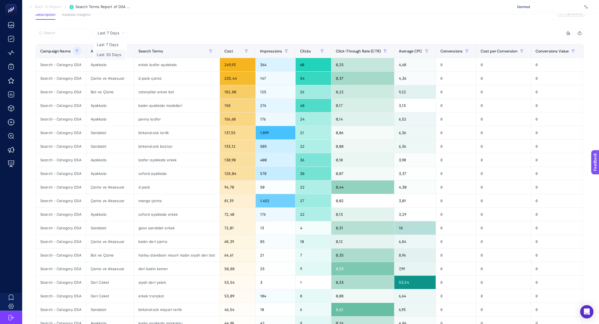
click at [107, 56] on li "Last 30 Days" at bounding box center [110, 55] width 31 height 10
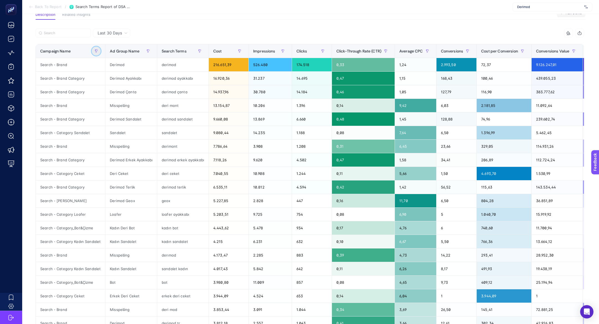
click at [95, 53] on button "button" at bounding box center [96, 51] width 9 height 9
click at [113, 82] on span "Starts with" at bounding box center [120, 81] width 49 height 11
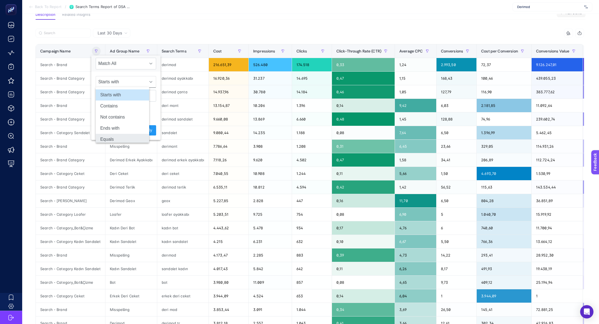
click at [130, 142] on li "Equals" at bounding box center [123, 139] width 54 height 11
click at [124, 91] on input "text" at bounding box center [126, 96] width 61 height 12
paste input "Search - Category DSA"
type input "Search - Category DSA"
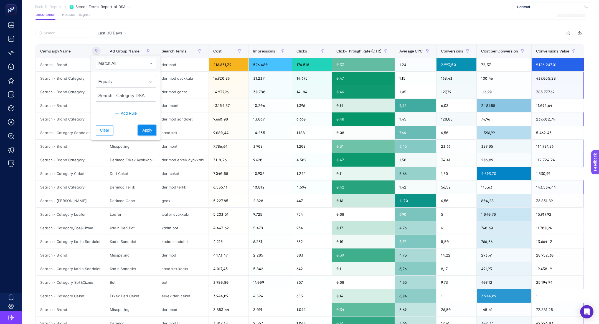
click at [141, 125] on button "Apply" at bounding box center [147, 130] width 18 height 10
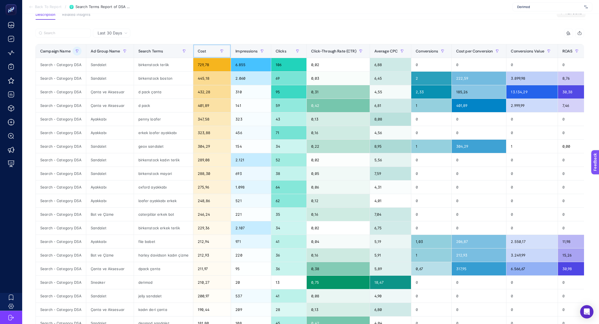
click at [207, 47] on div "Cost" at bounding box center [212, 51] width 29 height 9
click at [72, 32] on input "Search" at bounding box center [66, 33] width 44 height 4
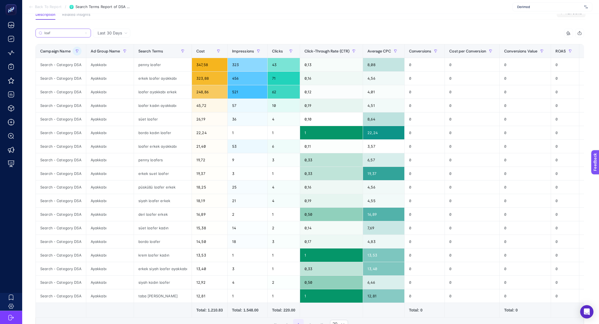
type input "loaf"
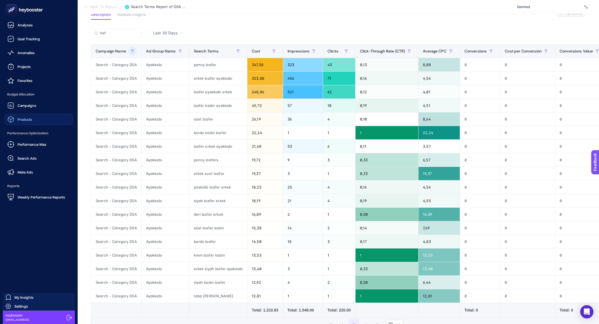
click at [29, 124] on link "Products" at bounding box center [38, 119] width 69 height 11
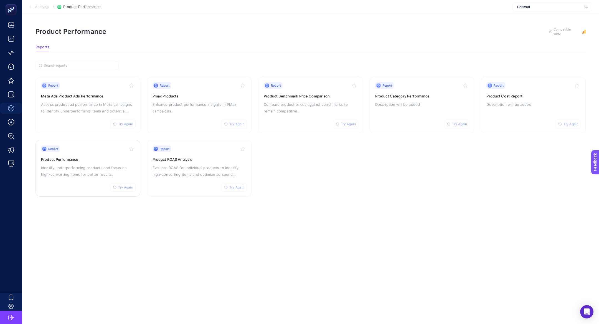
click at [77, 166] on p "Identify underperforming products and focus on high-converting items for better…" at bounding box center [88, 170] width 94 height 13
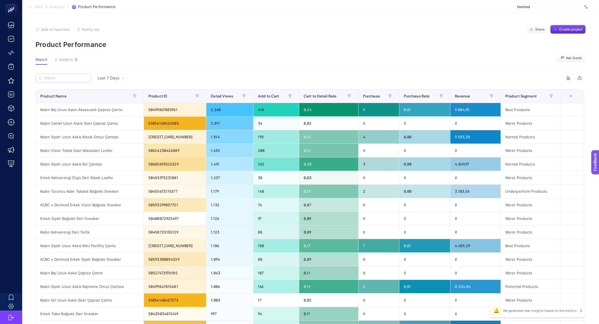
click at [53, 80] on label at bounding box center [64, 78] width 56 height 9
click at [53, 80] on input "Search" at bounding box center [66, 78] width 44 height 4
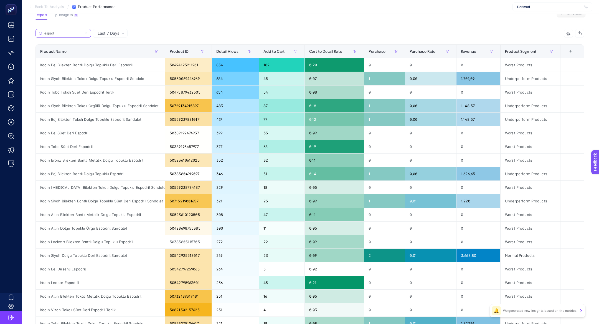
scroll to position [10, 0]
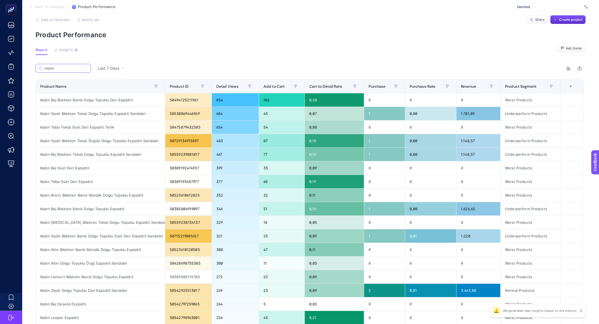
type input "espad"
click at [87, 68] on icon at bounding box center [85, 68] width 3 height 3
click at [82, 68] on input "espad" at bounding box center [63, 68] width 38 height 4
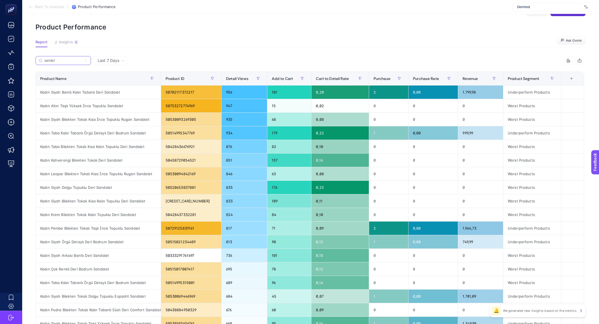
scroll to position [16, 0]
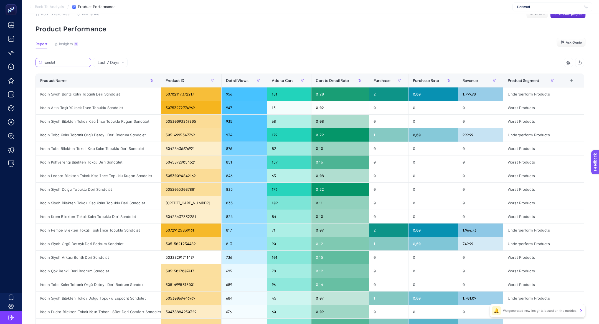
type input "sandal"
drag, startPoint x: 509, startPoint y: 100, endPoint x: 520, endPoint y: 100, distance: 10.8
click at [520, 100] on div "Underperform Products" at bounding box center [533, 93] width 58 height 13
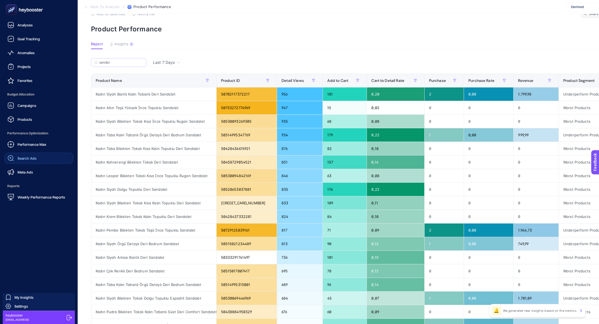
click at [32, 161] on div "Search Ads" at bounding box center [21, 158] width 29 height 7
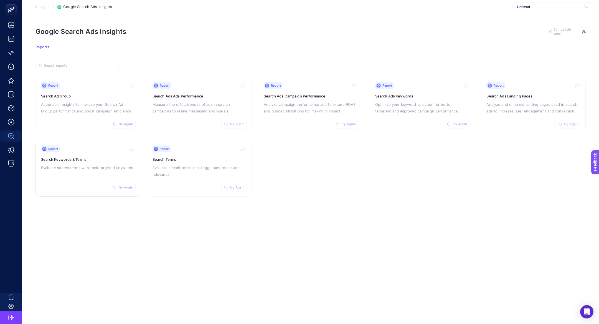
click at [110, 169] on p "Evaluate search terms with their targeted keywords" at bounding box center [88, 167] width 94 height 7
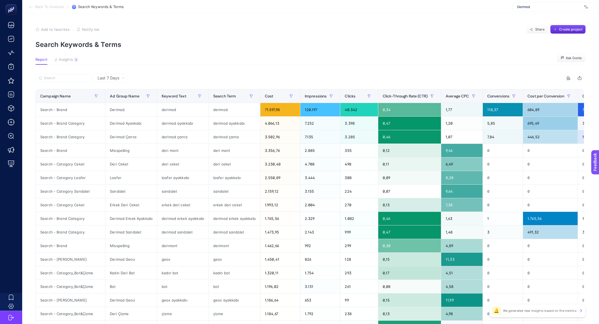
click at [72, 55] on article "Add to favorites false Notify me Share Create project Search Keywords & Terms R…" at bounding box center [310, 231] width 577 height 434
click at [72, 62] on button "Insights 3 We generated new insights based on the metrics" at bounding box center [66, 60] width 24 height 7
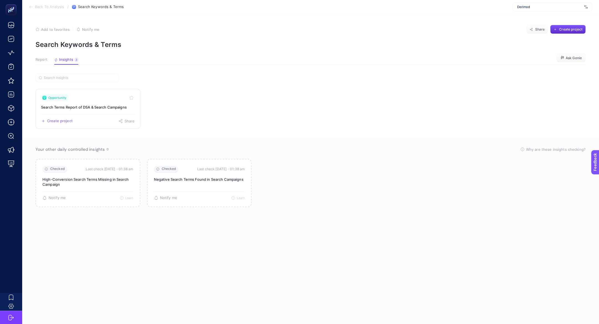
click at [90, 114] on div "Create project Share" at bounding box center [88, 118] width 94 height 9
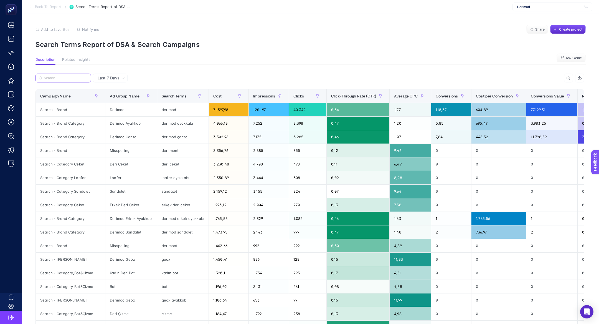
click at [54, 77] on input "Search" at bounding box center [66, 78] width 44 height 4
paste input "Search - Category DSA"
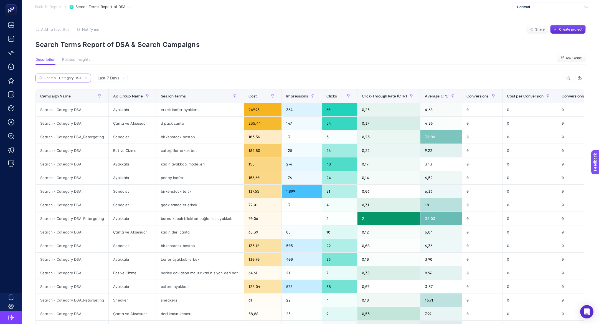
type input "Search - Category DSA"
click at [435, 98] on span "Average CPC" at bounding box center [437, 96] width 24 height 4
click at [489, 98] on div at bounding box center [493, 96] width 9 height 9
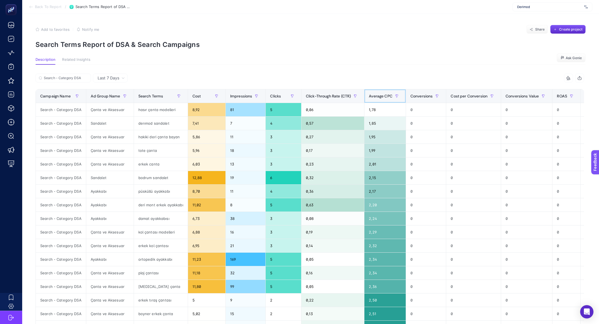
click at [383, 94] on span "Average CPC" at bounding box center [381, 96] width 24 height 4
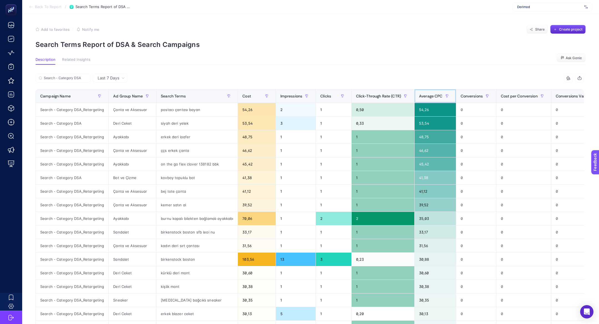
click at [437, 95] on span "Average CPC" at bounding box center [431, 96] width 24 height 4
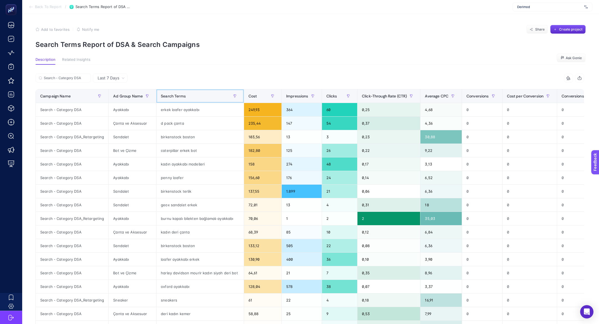
click at [225, 97] on div "Search Terms" at bounding box center [200, 96] width 79 height 9
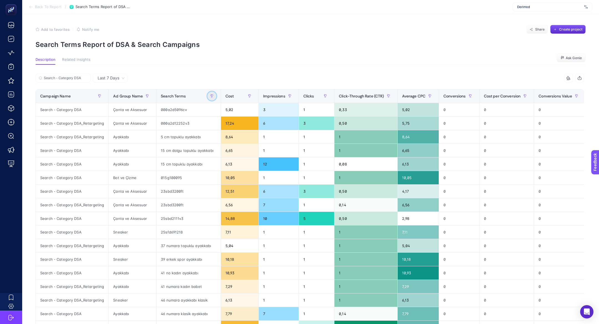
click at [211, 96] on button "button" at bounding box center [212, 96] width 9 height 9
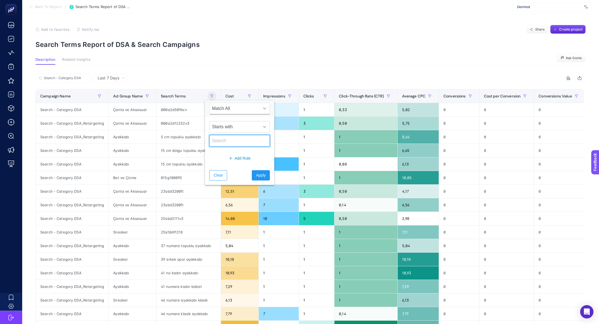
click at [227, 143] on input "text" at bounding box center [240, 141] width 61 height 12
type input "b"
type input "yara"
click at [250, 125] on span "Starts with" at bounding box center [234, 126] width 49 height 11
click at [243, 152] on li "Contains" at bounding box center [237, 150] width 54 height 11
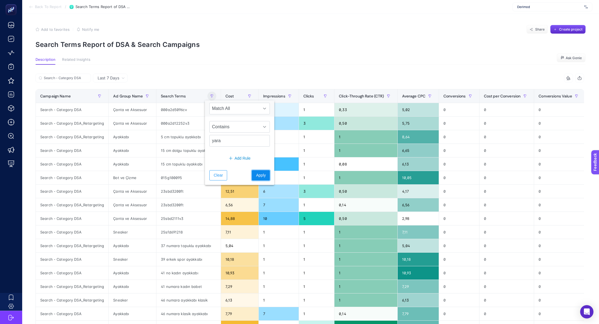
click at [257, 175] on span "Apply" at bounding box center [261, 175] width 10 height 6
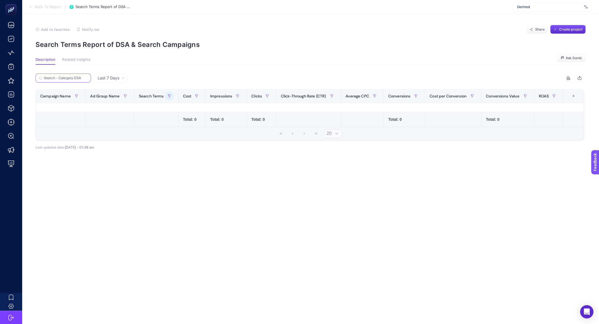
click at [84, 79] on input "Search - Category DSA" at bounding box center [66, 78] width 44 height 4
click at [86, 77] on icon at bounding box center [85, 77] width 3 height 3
click at [82, 77] on input "Search - Category DSA" at bounding box center [63, 78] width 38 height 4
click at [166, 95] on button "button" at bounding box center [169, 96] width 9 height 9
click at [175, 178] on button "Clear" at bounding box center [176, 175] width 17 height 10
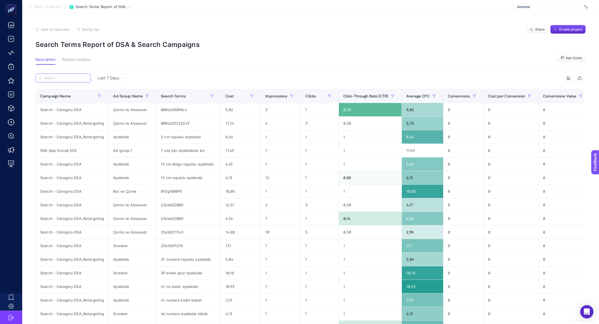
click at [57, 76] on input "Search" at bounding box center [66, 78] width 44 height 4
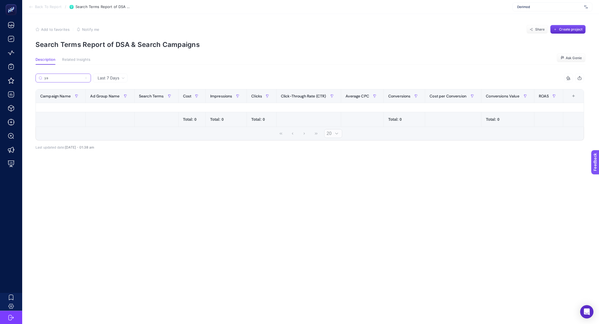
type input "y"
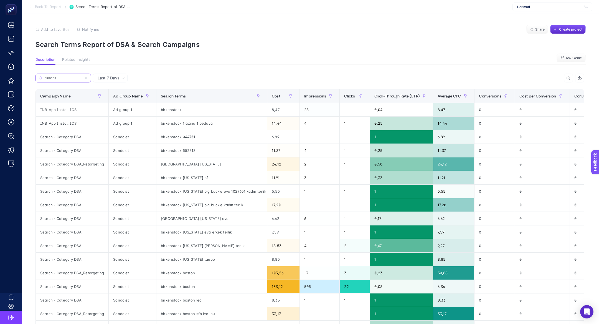
type input "birkens"
click at [274, 94] on span "Cost" at bounding box center [276, 96] width 9 height 4
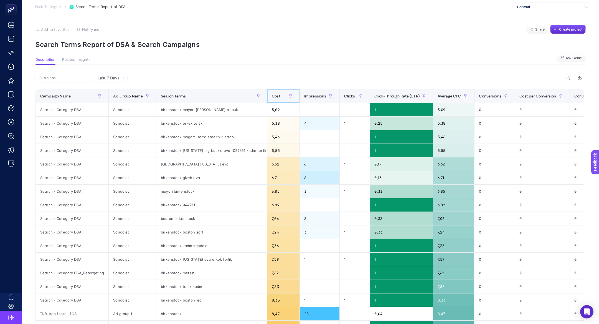
click at [274, 94] on span "Cost" at bounding box center [276, 96] width 9 height 4
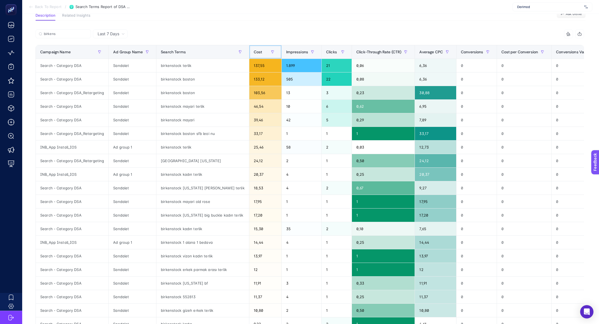
scroll to position [44, 0]
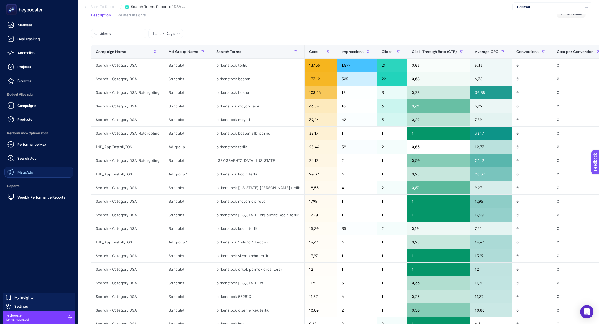
click at [38, 173] on link "Meta Ads" at bounding box center [38, 172] width 69 height 11
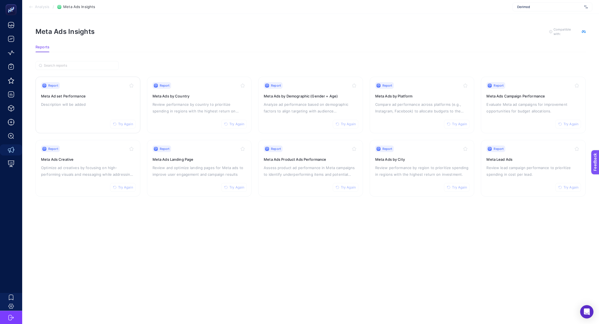
click at [69, 97] on h3 "Meta Ad set Performance" at bounding box center [88, 96] width 94 height 6
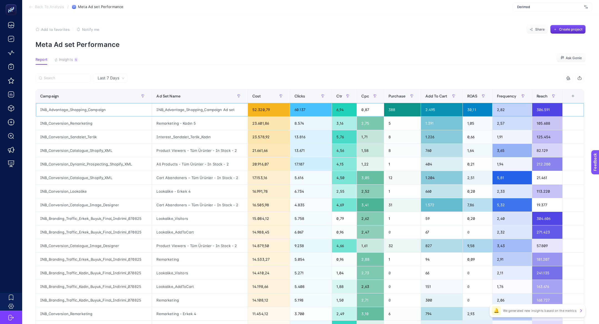
click at [100, 110] on div "INB_Advantage_Shopping_Campaign" at bounding box center [94, 109] width 116 height 13
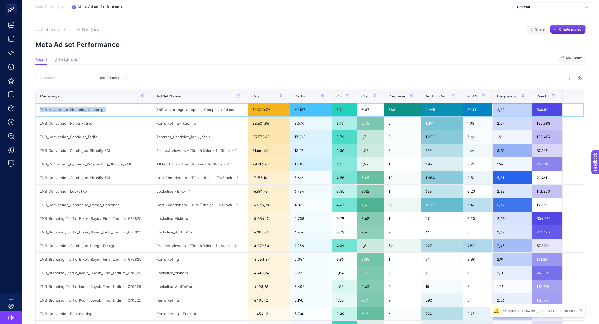
click at [100, 110] on div "INB_Advantage_Shopping_Campaign" at bounding box center [94, 109] width 116 height 13
copy tr "INB_Advantage_Shopping_Campaign"
click at [69, 75] on label at bounding box center [64, 78] width 56 height 9
click at [69, 76] on input "Search" at bounding box center [66, 78] width 44 height 4
paste input "INB_Advantage_Shopping_Campaign"
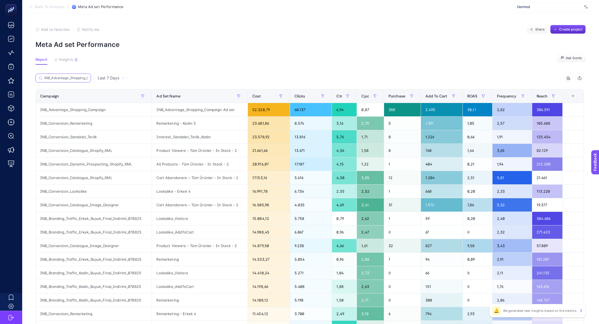
scroll to position [0, 21]
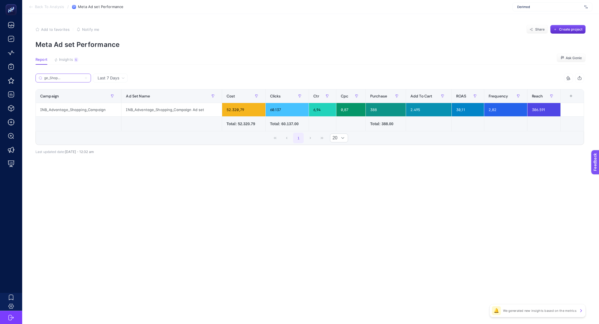
type input "INB_Advantage_Shopping_Campaign"
drag, startPoint x: 550, startPoint y: 110, endPoint x: 531, endPoint y: 109, distance: 19.2
click at [531, 109] on div "306.591" at bounding box center [544, 109] width 33 height 13
click at [467, 110] on div "30,11" at bounding box center [468, 109] width 32 height 13
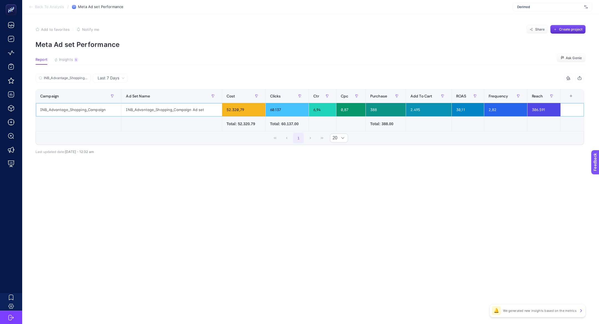
click at [467, 110] on div "30,11" at bounding box center [468, 109] width 32 height 13
click at [85, 78] on input "INB_Advantage_Shopping_Campaign" at bounding box center [66, 78] width 44 height 4
click at [87, 78] on icon at bounding box center [85, 77] width 3 height 3
click at [82, 78] on input "INB_Advantage_Shopping_Campaign" at bounding box center [63, 78] width 38 height 4
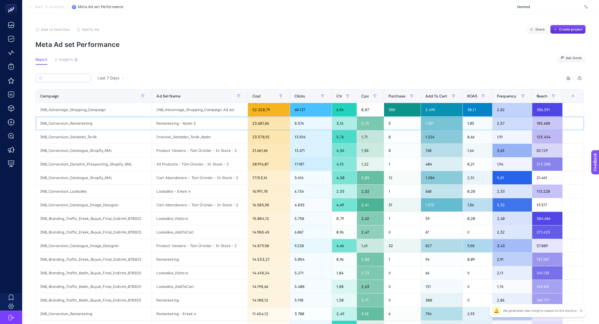
click at [63, 124] on div "INB_Conversion_Remarketing" at bounding box center [94, 123] width 116 height 13
copy tr "INB_Conversion_Remarketing"
click at [59, 79] on input "Search" at bounding box center [66, 78] width 44 height 4
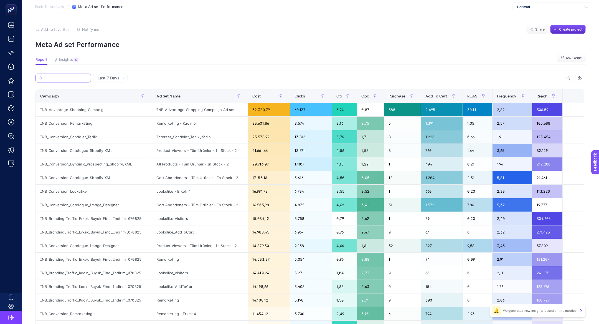
paste input "INB_Conversion_Remarketing"
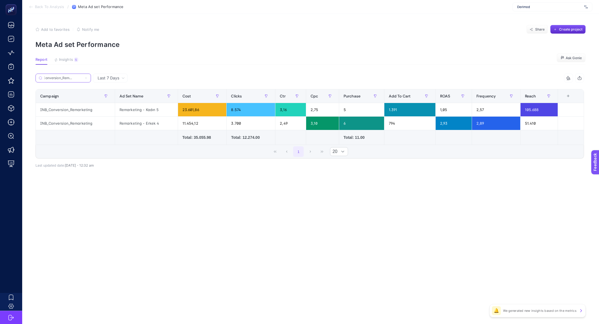
type input "INB_Conversion_Remarketing"
click at [50, 112] on div "INB_Conversion_Remarketing" at bounding box center [75, 109] width 79 height 13
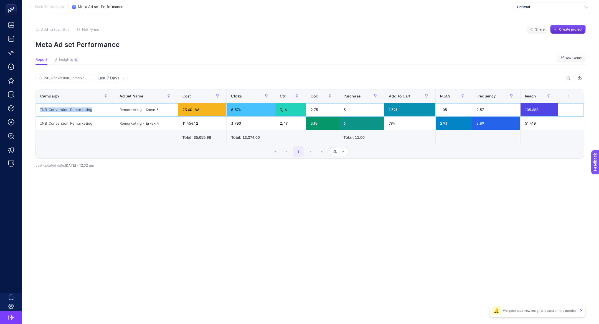
click at [50, 112] on div "INB_Conversion_Remarketing" at bounding box center [75, 109] width 79 height 13
copy tr "INB_Conversion_Remarketing"
click at [69, 117] on td "INB_Conversion_Remarketing" at bounding box center [75, 124] width 79 height 14
click at [69, 109] on div "INB_Conversion_Remarketing" at bounding box center [75, 109] width 79 height 13
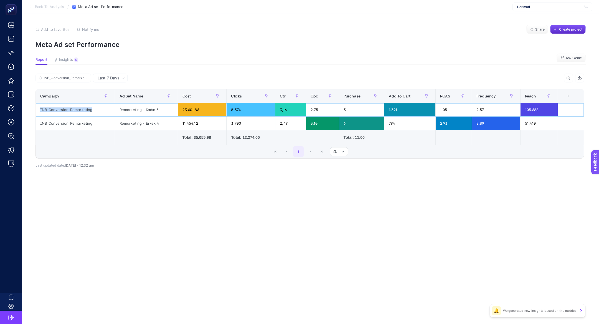
click at [69, 109] on div "INB_Conversion_Remarketing" at bounding box center [75, 109] width 79 height 13
click at [68, 59] on span "Insights" at bounding box center [66, 59] width 14 height 4
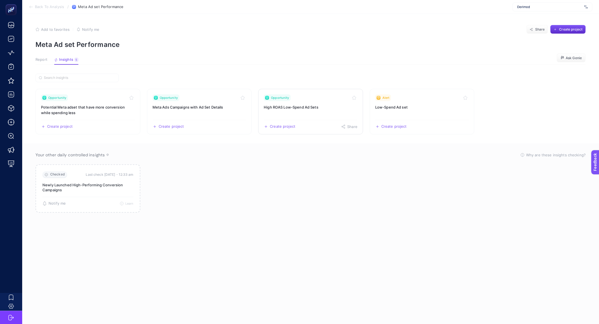
click at [300, 115] on link "Opportunity High ROAS Low-Spend Ad Sets Create project Share" at bounding box center [310, 112] width 105 height 46
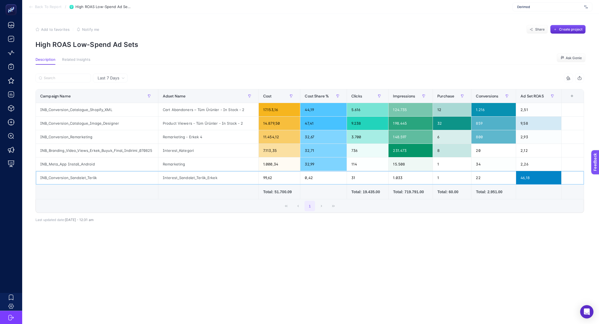
click at [183, 178] on div "Interest_Sandalet_Terlik_Erkek" at bounding box center [208, 177] width 100 height 13
click at [266, 178] on div "99,62" at bounding box center [280, 177] width 42 height 13
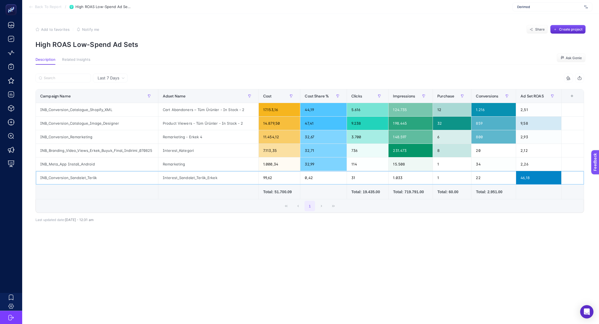
click at [266, 178] on div "99,62" at bounding box center [280, 177] width 42 height 13
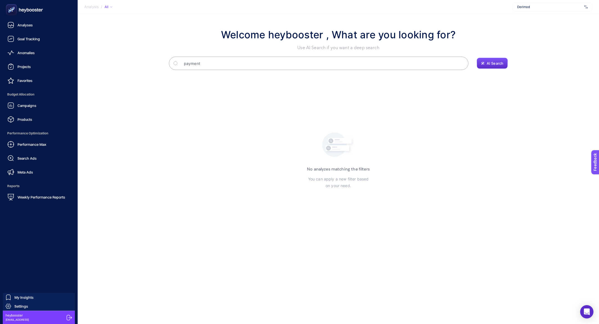
click at [27, 109] on link "Campaigns" at bounding box center [38, 105] width 69 height 11
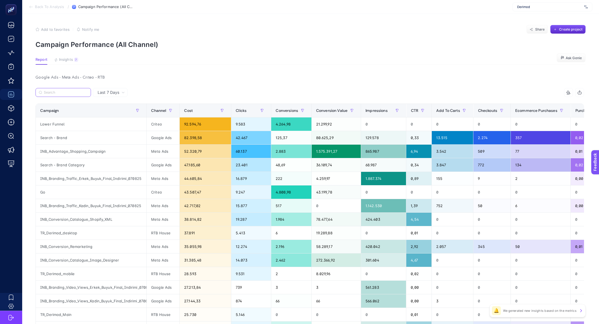
click at [73, 92] on input "Search" at bounding box center [66, 92] width 44 height 4
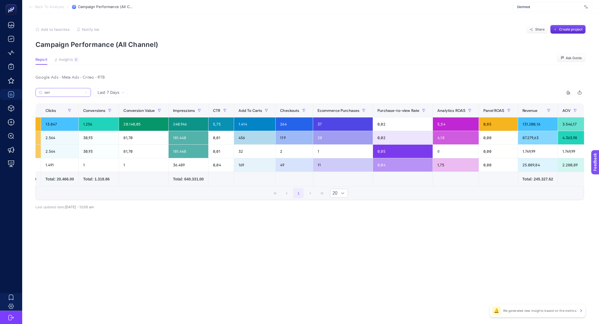
scroll to position [0, 181]
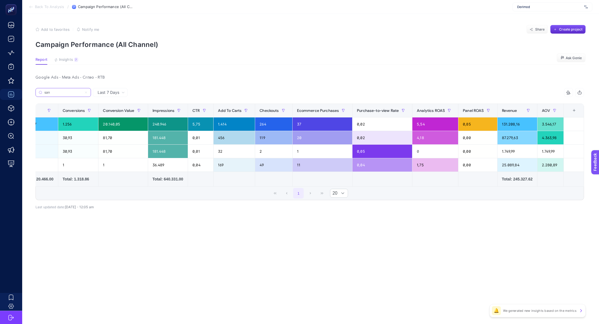
type input "san"
click at [574, 113] on div "+" at bounding box center [574, 110] width 11 height 4
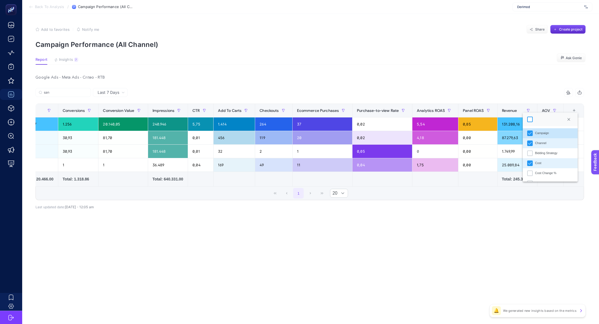
click at [533, 119] on div at bounding box center [531, 120] width 6 height 6
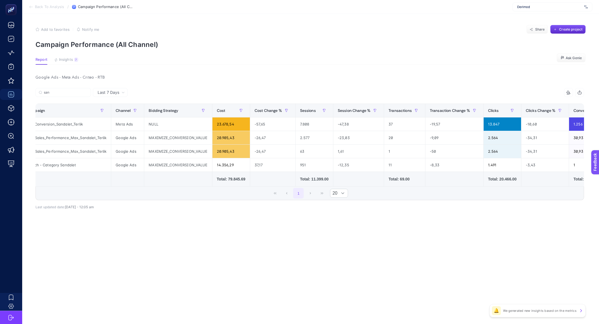
scroll to position [0, 0]
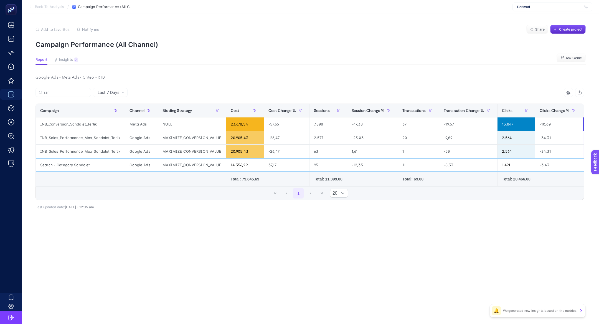
click at [279, 160] on div "37,17" at bounding box center [286, 164] width 45 height 13
click at [391, 53] on article "Add to favorites false Notify me Share Create project Campaign Performance (All…" at bounding box center [310, 169] width 577 height 310
drag, startPoint x: 102, startPoint y: 163, endPoint x: 251, endPoint y: 164, distance: 149.0
click at [272, 166] on div "37,17" at bounding box center [286, 164] width 45 height 13
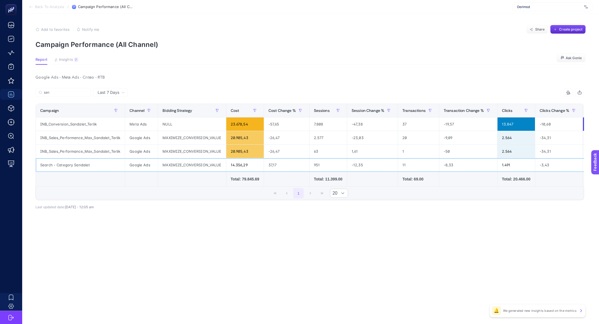
click at [272, 166] on div "37,17" at bounding box center [286, 164] width 45 height 13
click at [200, 194] on div "1 20" at bounding box center [310, 193] width 548 height 13
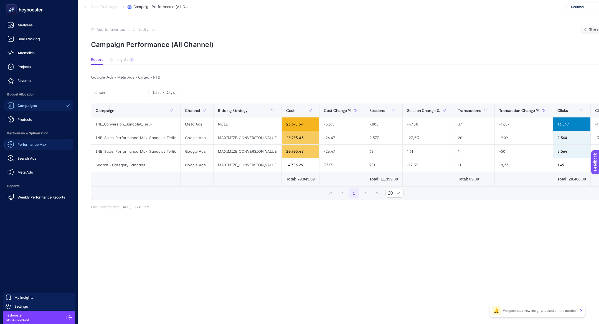
click at [54, 146] on link "Performance Max" at bounding box center [38, 144] width 69 height 11
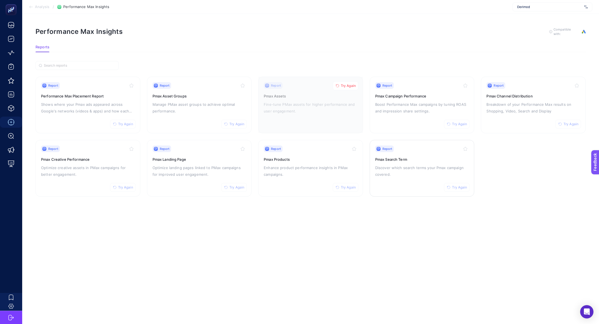
click at [404, 170] on p "Discover which search terms your Pmax campaign covered." at bounding box center [423, 170] width 94 height 13
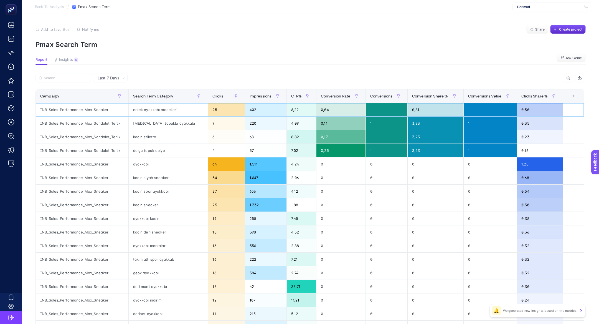
click at [143, 111] on div "erkek ayakkabı modelleri" at bounding box center [168, 109] width 79 height 13
click at [157, 166] on div "ayakkabı" at bounding box center [168, 163] width 79 height 13
drag, startPoint x: 157, startPoint y: 166, endPoint x: 135, endPoint y: 162, distance: 22.2
click at [135, 162] on div "ayakkabı" at bounding box center [168, 163] width 79 height 13
click at [157, 109] on div "erkek ayakkabı modelleri" at bounding box center [168, 109] width 79 height 13
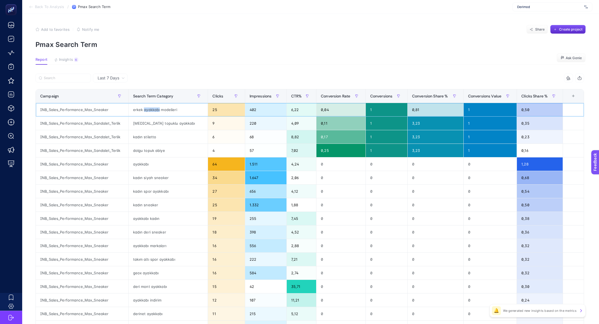
click at [157, 109] on div "erkek ayakkabı modelleri" at bounding box center [168, 109] width 79 height 13
drag, startPoint x: 157, startPoint y: 167, endPoint x: 136, endPoint y: 163, distance: 21.6
click at [136, 163] on div "ayakkabı" at bounding box center [168, 163] width 79 height 13
click at [139, 112] on div "erkek ayakkabı modelleri" at bounding box center [168, 109] width 79 height 13
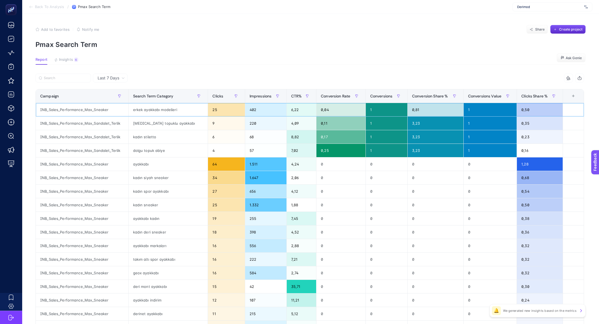
click at [139, 112] on div "erkek ayakkabı modelleri" at bounding box center [168, 109] width 79 height 13
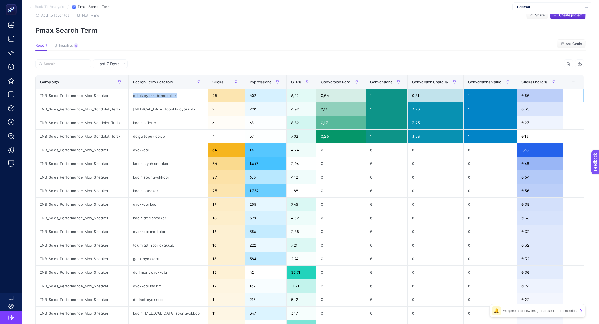
scroll to position [13, 0]
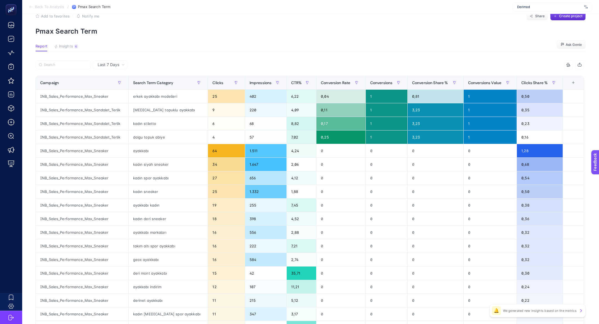
click at [145, 56] on article "Add to favorites false Notify me Share Create project Pmax Search Term Report I…" at bounding box center [310, 218] width 577 height 434
click at [150, 271] on div "deri mont ayakkabı" at bounding box center [168, 272] width 79 height 13
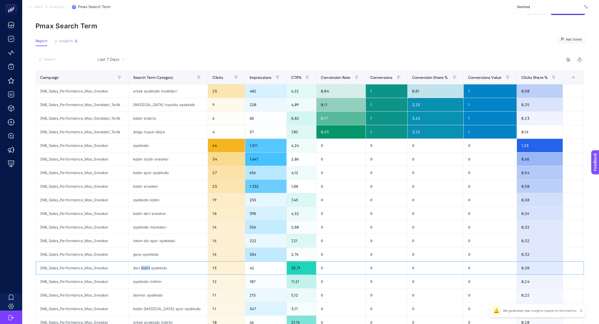
scroll to position [7, 0]
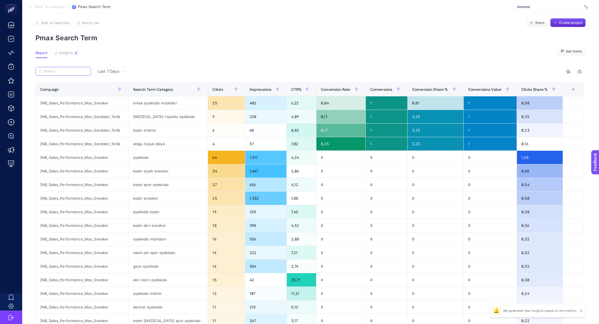
click at [62, 70] on input "Search" at bounding box center [66, 71] width 44 height 4
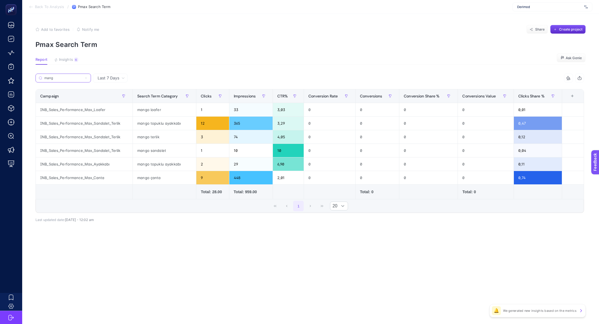
scroll to position [0, 0]
type input "mang"
click at [87, 79] on icon at bounding box center [85, 77] width 3 height 3
click at [82, 79] on input "mang" at bounding box center [63, 78] width 38 height 4
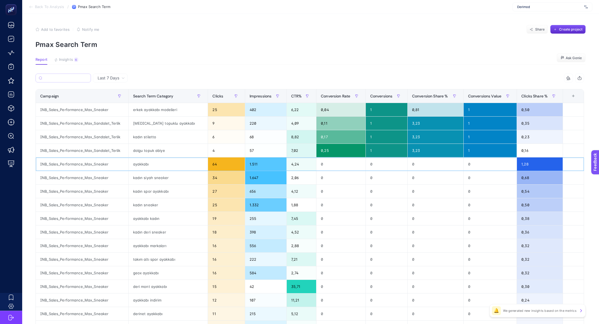
click at [143, 165] on div "ayakkabı" at bounding box center [168, 163] width 79 height 13
drag, startPoint x: 86, startPoint y: 138, endPoint x: 140, endPoint y: 140, distance: 54.2
click at [140, 140] on tr "INB_Sales_Performance_Max_Sandalet_Terlik kadın stiletto 6 68 8,82 0,17 1 3,23 …" at bounding box center [310, 137] width 549 height 14
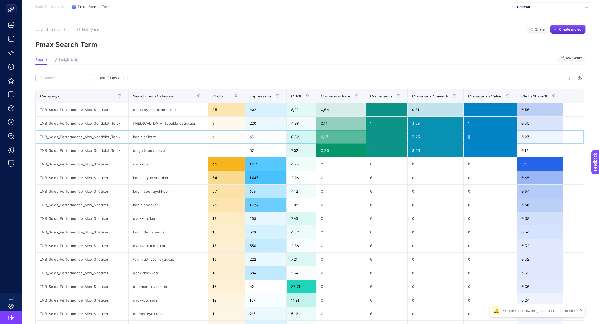
drag, startPoint x: 483, startPoint y: 137, endPoint x: 429, endPoint y: 136, distance: 54.7
click at [429, 136] on tr "INB_Sales_Performance_Max_Sandalet_Terlik kadın stiletto 6 68 8,82 0,17 1 3,23 …" at bounding box center [310, 137] width 549 height 14
click at [151, 137] on div "kadın stiletto" at bounding box center [168, 136] width 79 height 13
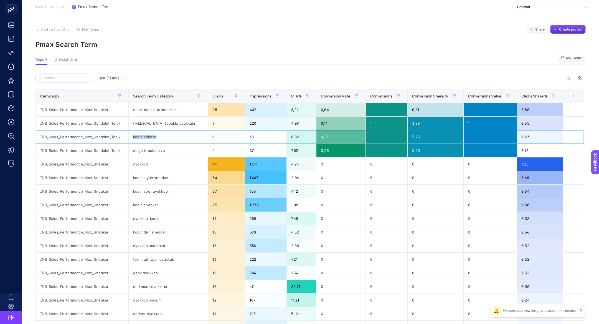
click at [151, 137] on div "kadın stiletto" at bounding box center [168, 136] width 79 height 13
click at [153, 135] on div "kadın stiletto" at bounding box center [168, 136] width 79 height 13
click at [201, 60] on section "Report Insights 6 We generated new insights based on the metrics Ask Genie" at bounding box center [311, 60] width 551 height 7
click at [89, 164] on div "INB_Sales_Performance_Max_Sneaker" at bounding box center [82, 163] width 93 height 13
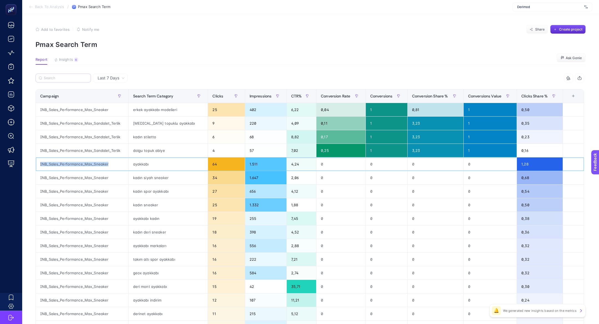
click at [89, 164] on div "INB_Sales_Performance_Max_Sneaker" at bounding box center [82, 163] width 93 height 13
copy tr "INB_Sales_Performance_Max_Sneaker"
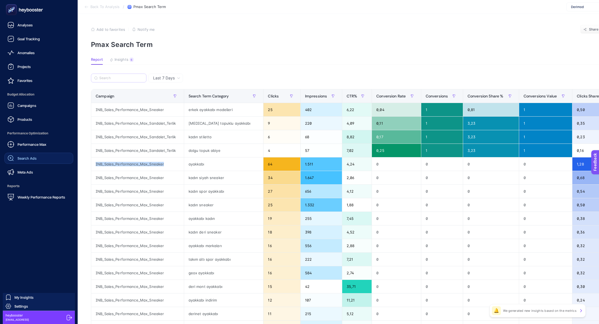
click at [29, 163] on link "Search Ads" at bounding box center [38, 158] width 69 height 11
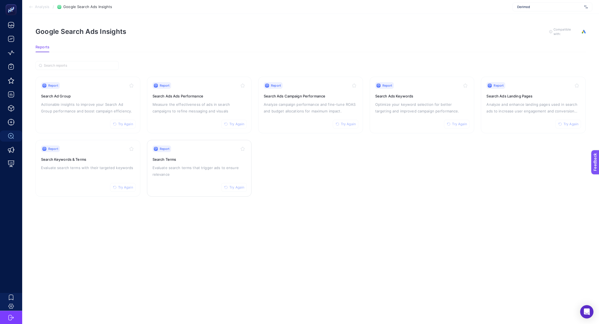
click at [203, 157] on h3 "Search Terms" at bounding box center [200, 160] width 94 height 6
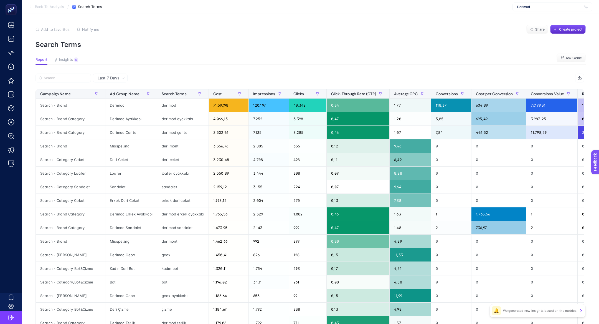
click at [67, 65] on article "Add to favorites false Notify me Share Create project Search Terms Report Insig…" at bounding box center [310, 228] width 577 height 429
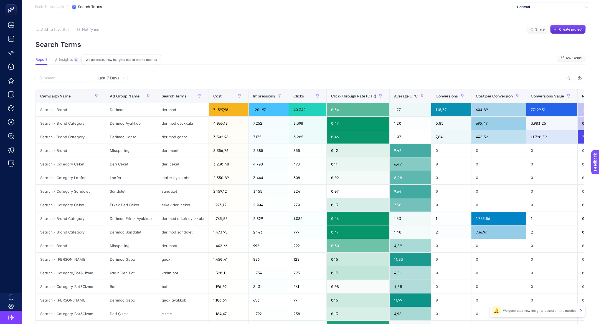
click at [65, 61] on span "Insights" at bounding box center [66, 59] width 14 height 4
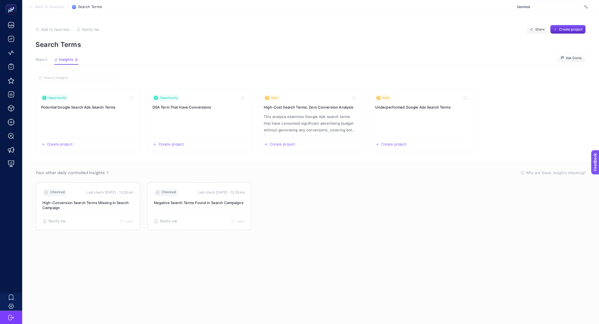
click at [36, 59] on span "Report" at bounding box center [42, 59] width 12 height 4
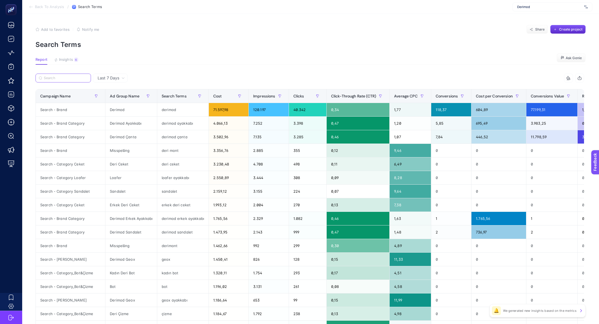
click at [68, 79] on input "Search" at bounding box center [66, 78] width 44 height 4
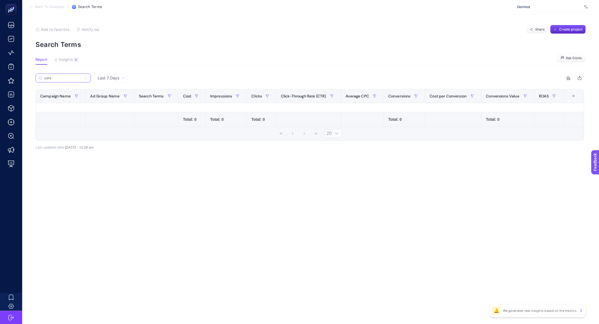
type input "yara"
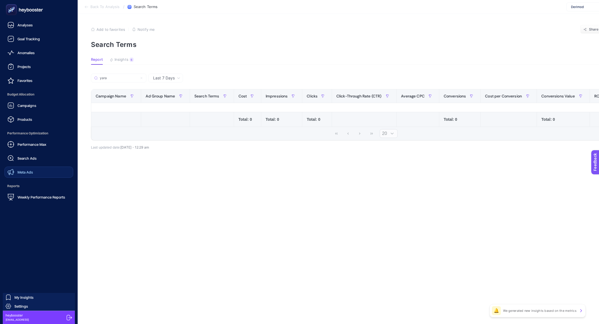
click at [42, 173] on link "Meta Ads" at bounding box center [38, 172] width 69 height 11
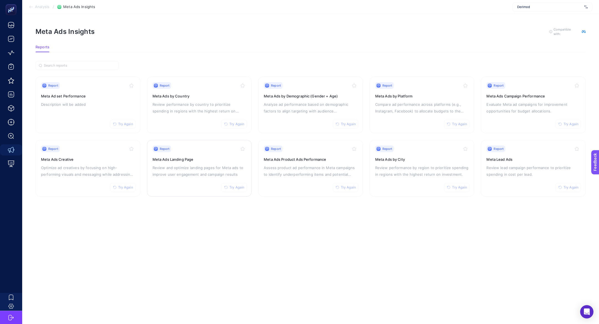
click at [177, 169] on p "Review and optimize landing pages for Meta ads to improve user engagement and c…" at bounding box center [200, 170] width 94 height 13
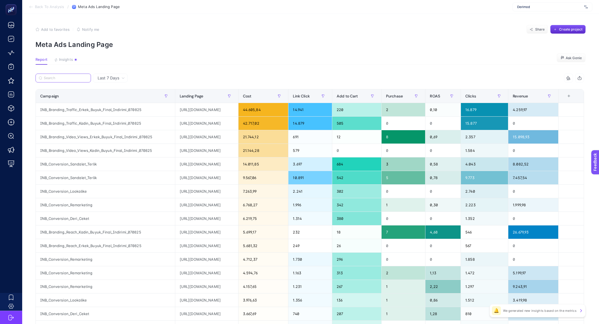
click at [66, 79] on input "Search" at bounding box center [66, 78] width 44 height 4
paste input "INB_Conversion_Remarketing"
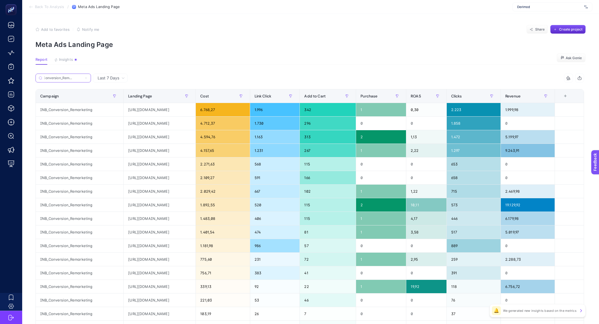
type input "INB_Conversion_Remarketing"
click at [114, 78] on span "Last 7 Days" at bounding box center [109, 78] width 22 height 6
click at [112, 97] on li "Last 30 Days" at bounding box center [110, 100] width 31 height 10
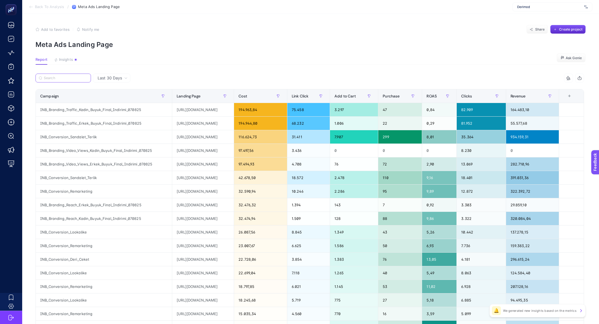
click at [57, 79] on input "Search" at bounding box center [66, 78] width 44 height 4
paste input "INB_Conversion_Remarketing"
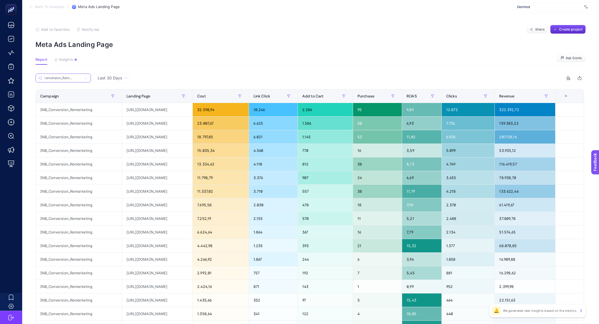
scroll to position [0, 20]
type input "INB_Conversion_Remarketing"
click at [192, 150] on div "https://derimod.com.tr/collections/kadin-topuklu-ayakkabi?filter.v.availability…" at bounding box center [157, 150] width 70 height 13
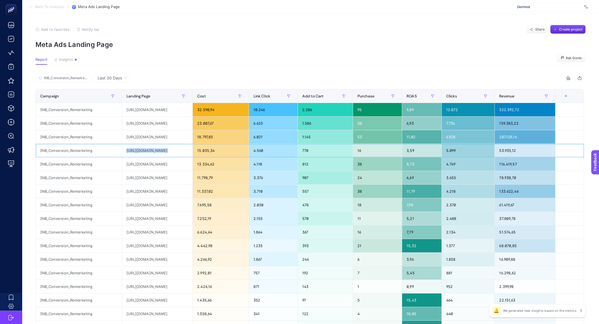
click at [192, 150] on div "https://derimod.com.tr/collections/kadin-topuklu-ayakkabi?filter.v.availability…" at bounding box center [157, 150] width 70 height 13
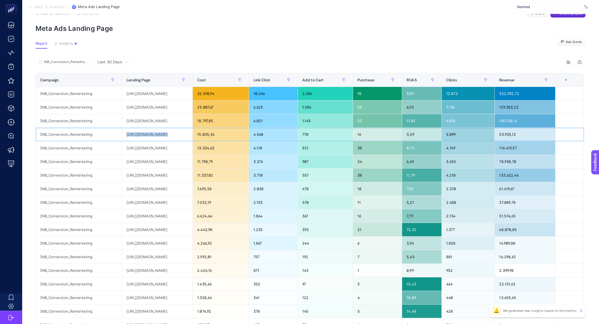
scroll to position [16, 0]
click at [44, 6] on span "Back To Analysis" at bounding box center [49, 7] width 29 height 4
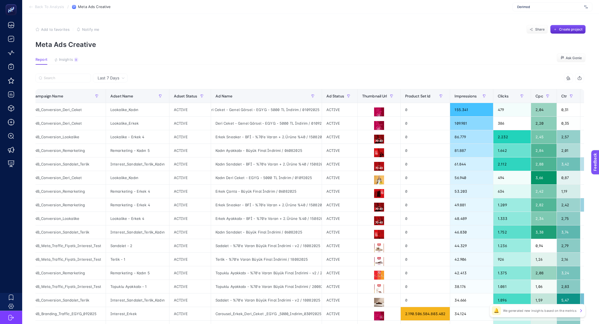
scroll to position [0, 6]
click at [373, 112] on button at bounding box center [379, 112] width 34 height 10
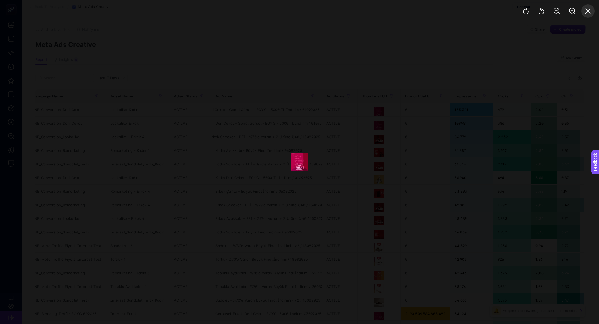
click at [588, 12] on icon "Close" at bounding box center [588, 11] width 5 height 5
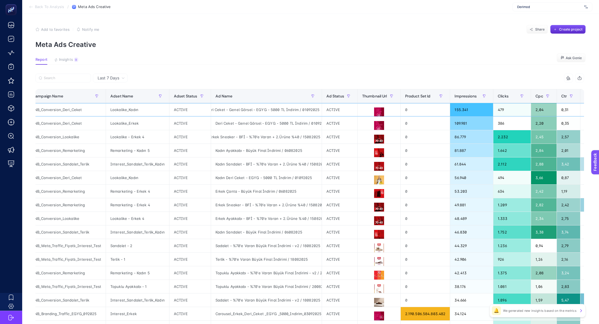
click at [244, 112] on div "Deri Ceket - Genel Görsel - EGYG - 5000 TL İndirim / 01092025" at bounding box center [266, 109] width 111 height 13
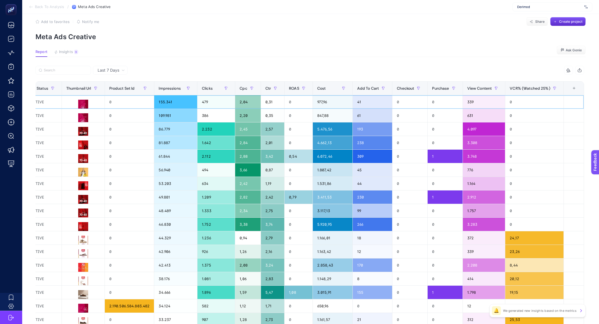
scroll to position [39, 0]
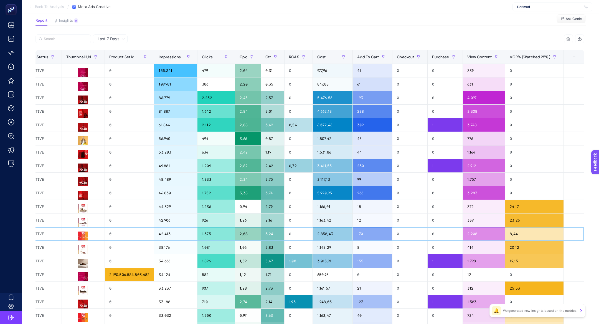
click at [134, 238] on div "0" at bounding box center [129, 233] width 49 height 13
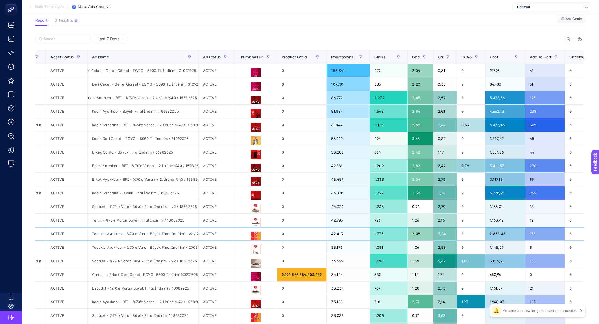
scroll to position [0, 67]
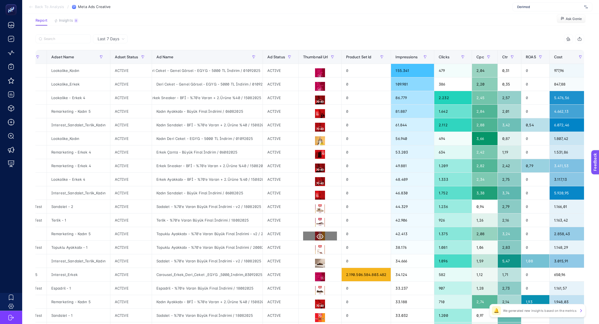
click at [321, 235] on button at bounding box center [320, 236] width 34 height 10
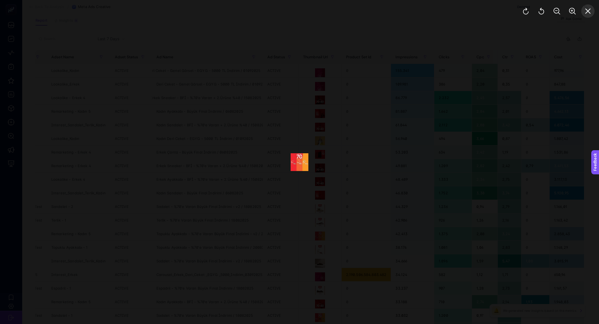
click at [591, 14] on icon "Close" at bounding box center [588, 11] width 7 height 7
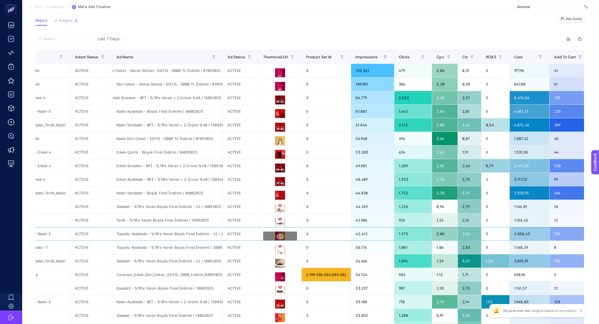
click at [316, 235] on div "0" at bounding box center [326, 233] width 49 height 13
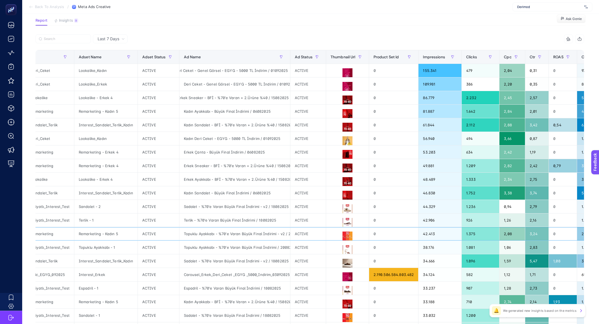
scroll to position [0, 31]
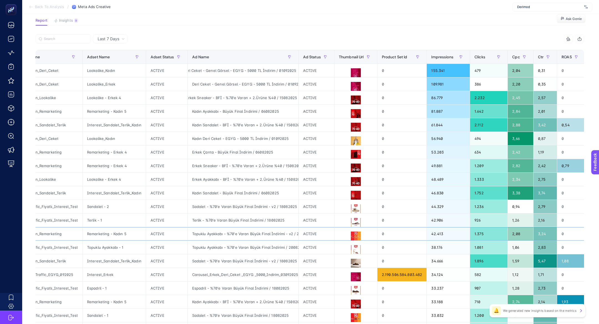
click at [62, 232] on div "INB_Conversion_Remarketing" at bounding box center [43, 233] width 77 height 13
click at [353, 247] on icon at bounding box center [356, 250] width 7 height 7
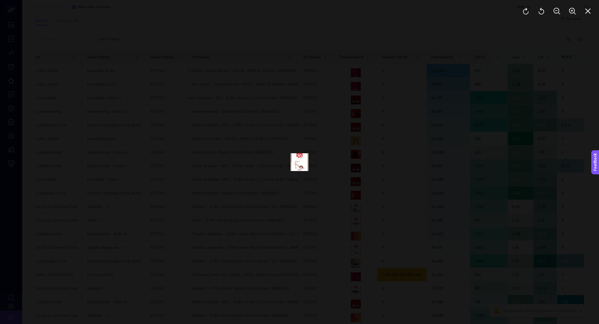
click at [305, 207] on div at bounding box center [299, 162] width 599 height 324
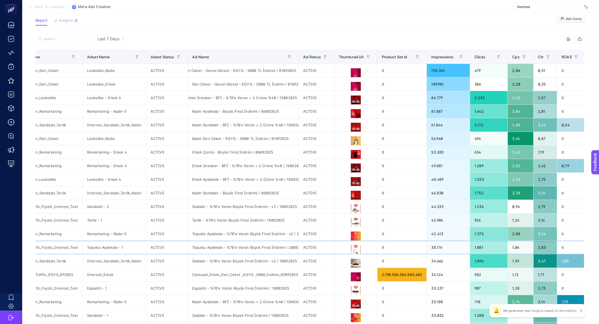
click at [316, 246] on div "ACTIVE" at bounding box center [317, 247] width 36 height 13
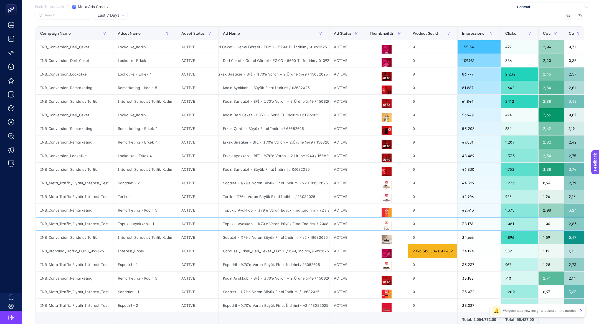
scroll to position [62, 0]
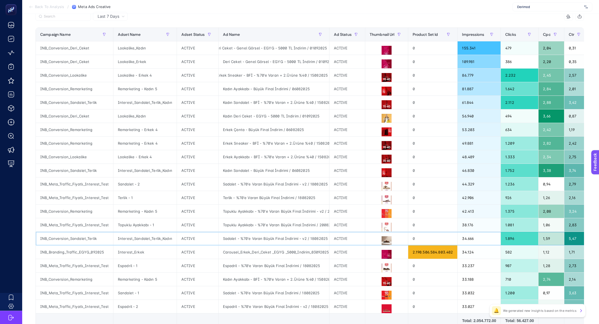
click at [66, 235] on div "INB_Conversion_Sandalet_Terlik" at bounding box center [74, 238] width 77 height 13
click at [66, 224] on div "INB_Meta_Traffic_Fiyatlı_Interest_Test" at bounding box center [74, 224] width 77 height 13
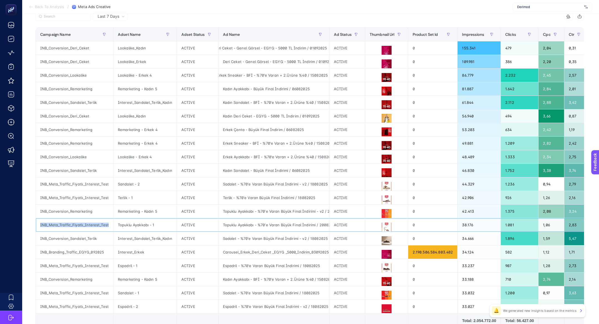
copy tr "INB_Meta_Traffic_Fiyatlı_Interest_Test"
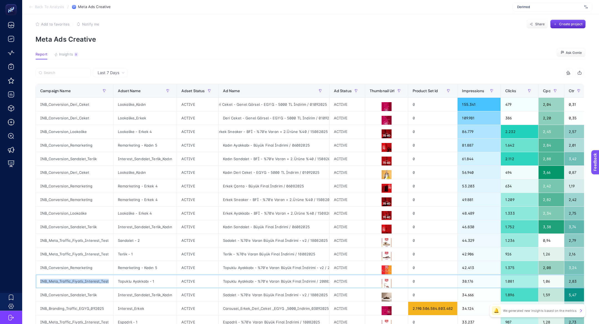
scroll to position [0, 0]
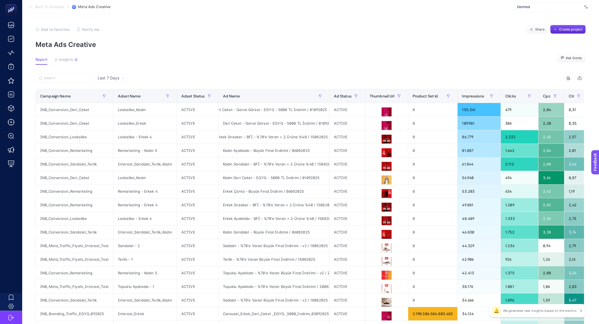
click at [52, 73] on article "Add to favorites false Notify me Share Create project Meta Ads Creative Report …" at bounding box center [310, 231] width 577 height 434
click at [52, 76] on input "Search" at bounding box center [66, 78] width 44 height 4
paste input "INB_Meta_Traffic_Fiyatlı_Interest_Test"
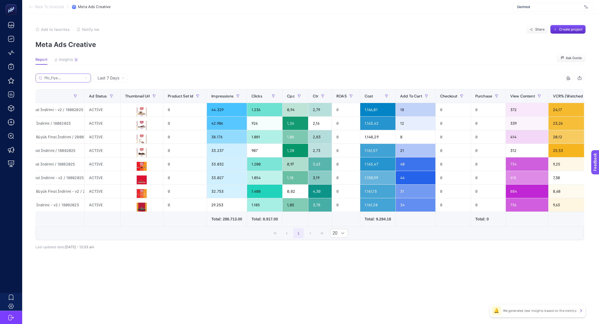
scroll to position [0, 226]
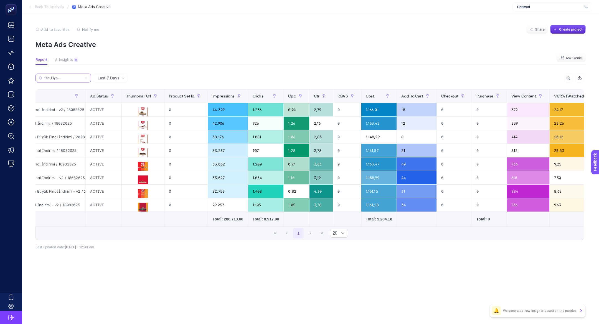
type input "INB_Meta_Traffic_Fiyatlı_Interest_Test"
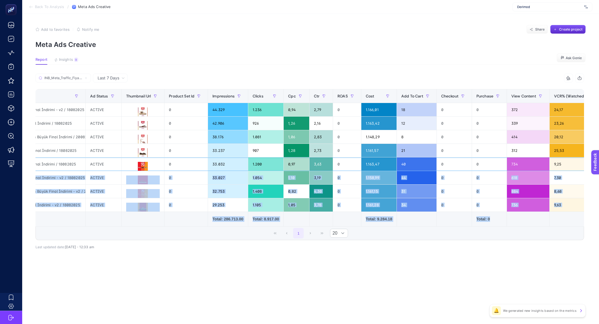
drag, startPoint x: 557, startPoint y: 166, endPoint x: 559, endPoint y: 213, distance: 47.2
click at [559, 215] on table "Campaign Name Adset Name Adset Status Ad Name Ad Status Thumbnail Url Product S…" at bounding box center [219, 157] width 820 height 137
click at [559, 210] on div "9,63" at bounding box center [579, 204] width 58 height 13
drag, startPoint x: 485, startPoint y: 164, endPoint x: 485, endPoint y: 199, distance: 34.7
click at [485, 199] on tbody "INB_Meta_Traffic_Fiyatlı_Interest_Test Sandalet - 2 ACTIVE Sadalet - %70'e Vara…" at bounding box center [218, 157] width 819 height 109
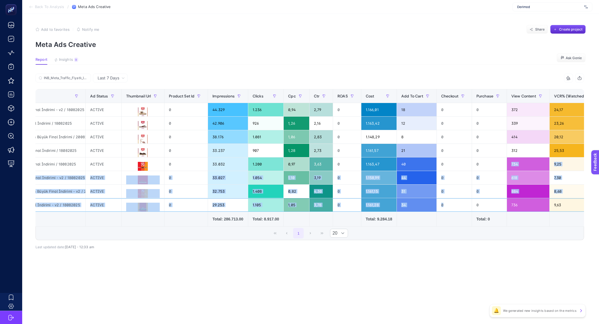
click at [485, 199] on div "0" at bounding box center [489, 204] width 35 height 13
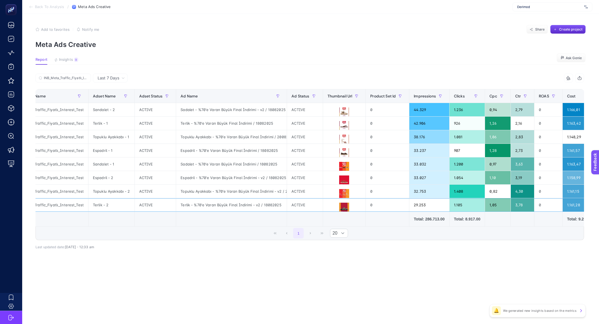
scroll to position [0, 24]
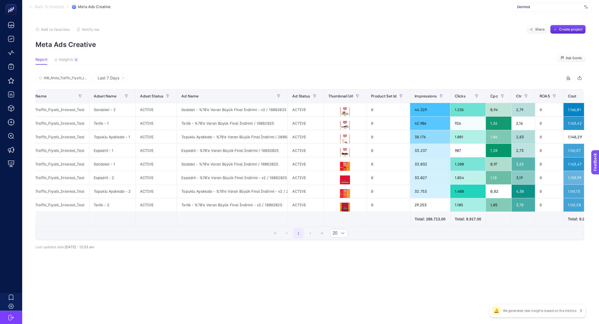
click at [321, 251] on div "INB_Meta_Traffic_Fiyatlı_Interest_Test 12 items selected Campaign Name Adset Na…" at bounding box center [310, 168] width 549 height 173
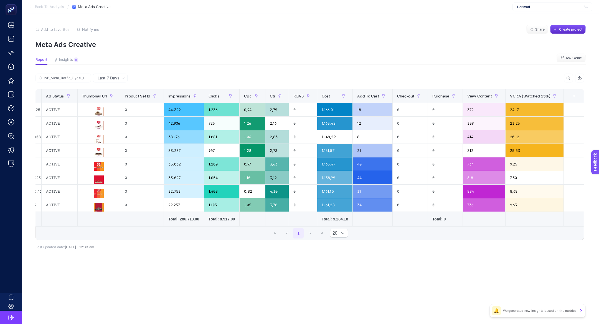
scroll to position [0, 270]
